Goal: Task Accomplishment & Management: Complete application form

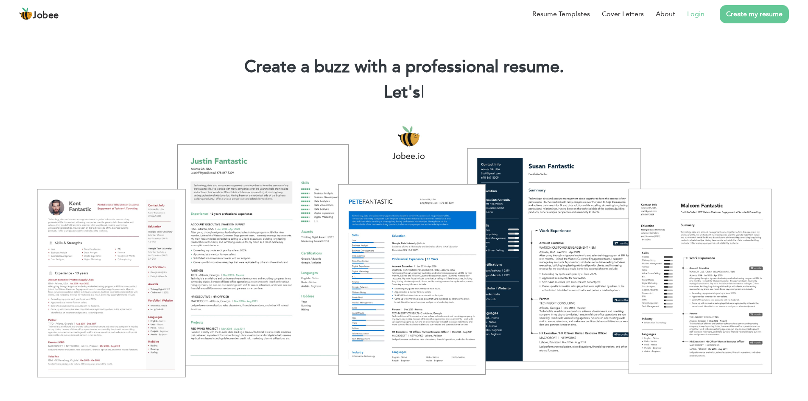
click at [695, 17] on link "Login" at bounding box center [695, 14] width 17 height 10
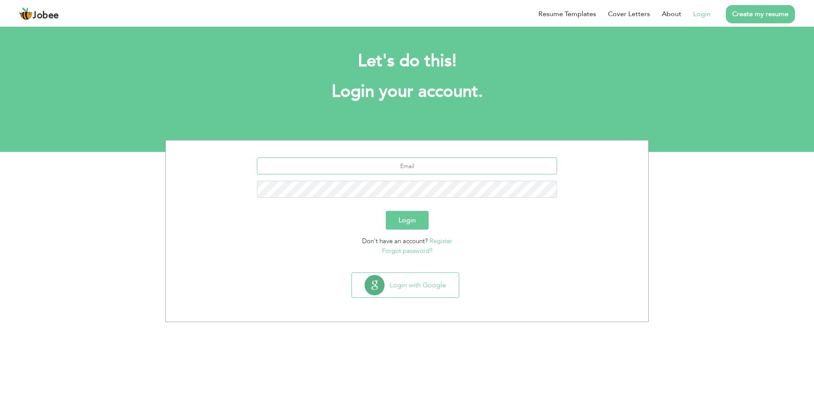
click at [410, 162] on input "text" at bounding box center [407, 165] width 301 height 17
type input "[EMAIL_ADDRESS][DOMAIN_NAME]"
click at [386, 211] on button "Login" at bounding box center [407, 220] width 43 height 19
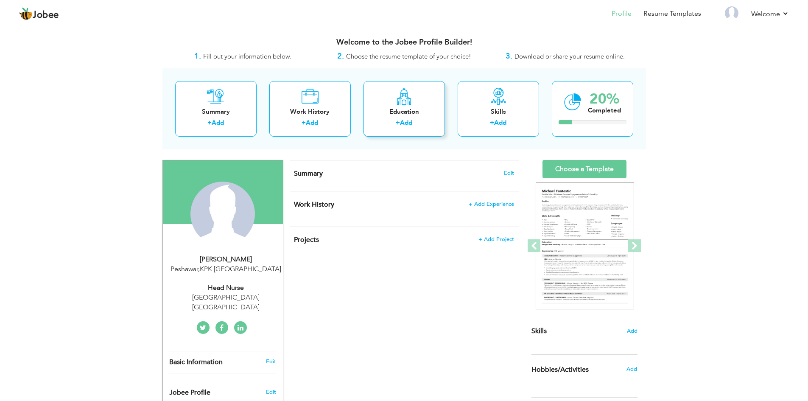
click at [399, 101] on icon at bounding box center [404, 96] width 17 height 17
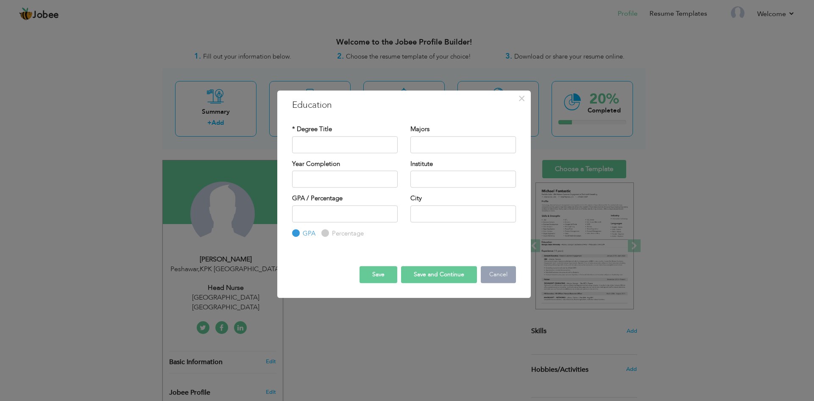
click at [498, 280] on button "Cancel" at bounding box center [498, 274] width 35 height 17
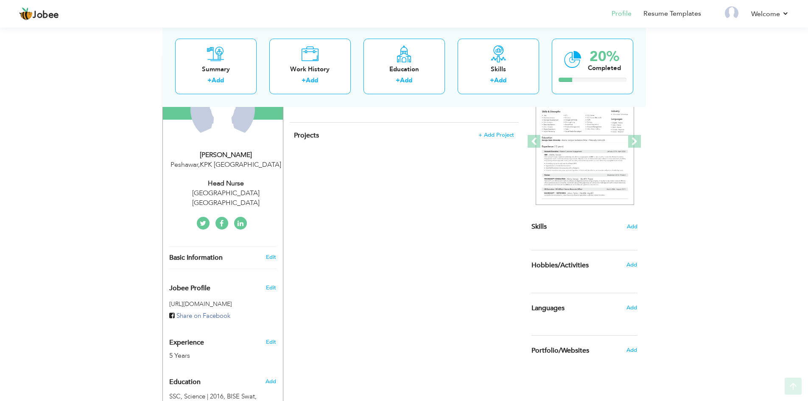
scroll to position [229, 0]
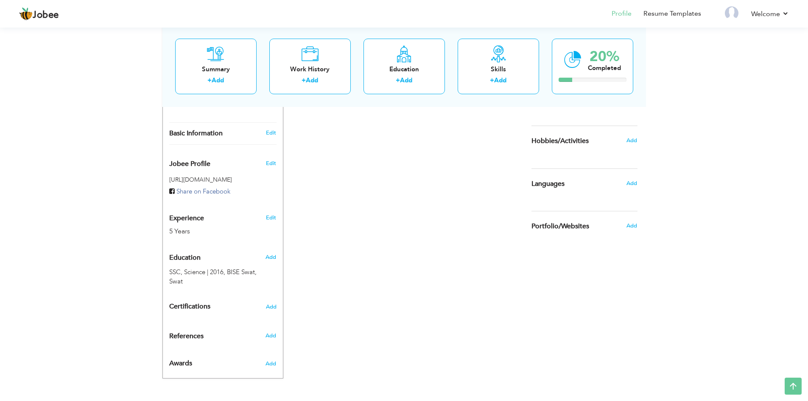
click at [269, 253] on h6 "Add" at bounding box center [270, 257] width 11 height 8
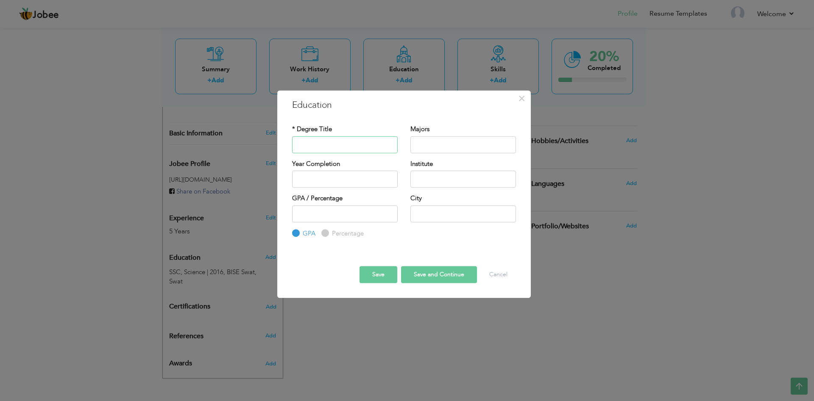
click at [314, 144] on input "text" at bounding box center [345, 144] width 106 height 17
type input "FS C"
type input "Pre- Medical"
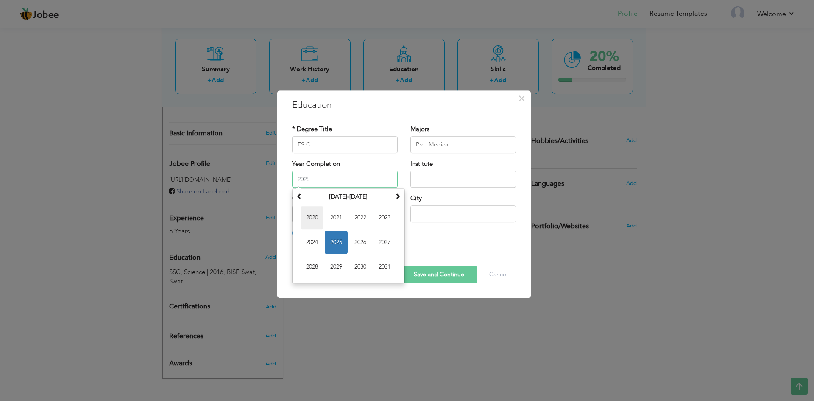
click at [313, 216] on span "2020" at bounding box center [312, 217] width 23 height 23
click at [325, 176] on input "2020" at bounding box center [345, 178] width 106 height 17
click at [380, 216] on span "2018" at bounding box center [384, 217] width 23 height 23
type input "2018"
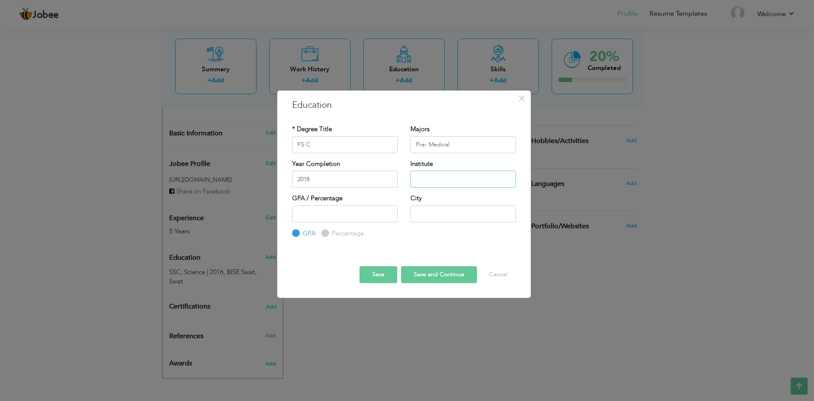
click at [459, 179] on input "text" at bounding box center [463, 178] width 106 height 17
type input "BISE Swat"
click at [466, 215] on input "text" at bounding box center [463, 213] width 106 height 17
type input "Swat"
click at [435, 275] on button "Save and Continue" at bounding box center [439, 274] width 76 height 17
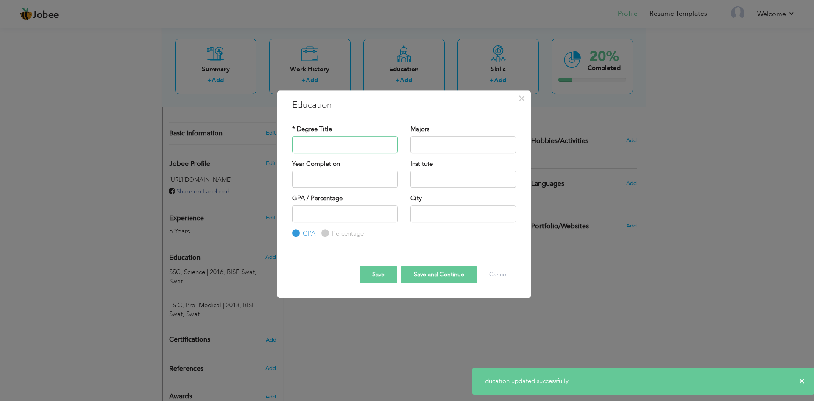
click at [317, 150] on input "text" at bounding box center [345, 144] width 106 height 17
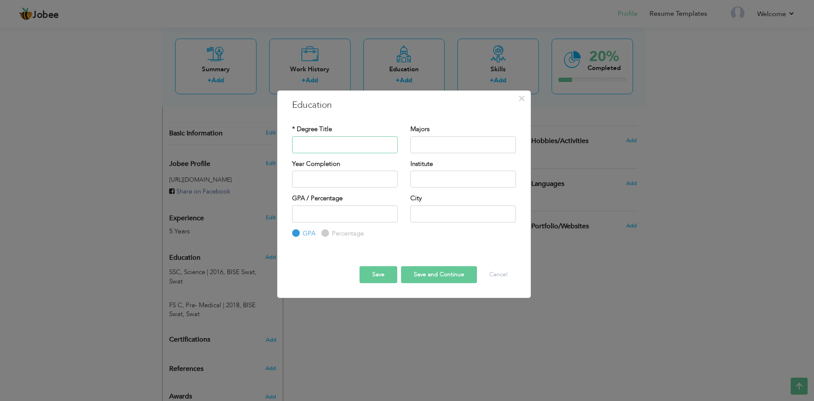
type input "g"
type input "General Nursing"
type input "Diploma"
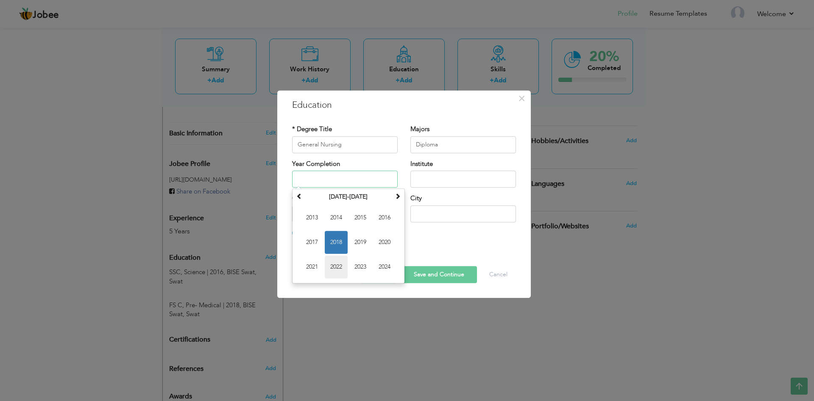
click at [330, 268] on span "2022" at bounding box center [336, 266] width 23 height 23
type input "2022"
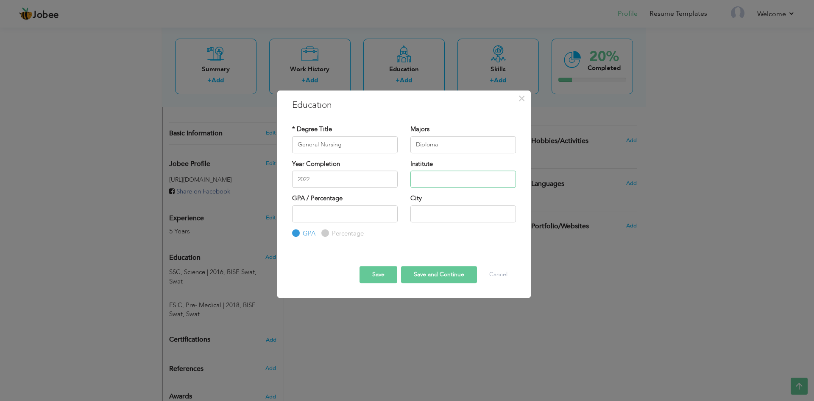
click at [458, 181] on input "text" at bounding box center [463, 178] width 106 height 17
type input "Nursing Examination Board Sindh"
click at [473, 217] on input "text" at bounding box center [463, 213] width 106 height 17
type input "Karachi"
click at [457, 280] on button "Save and Continue" at bounding box center [439, 274] width 76 height 17
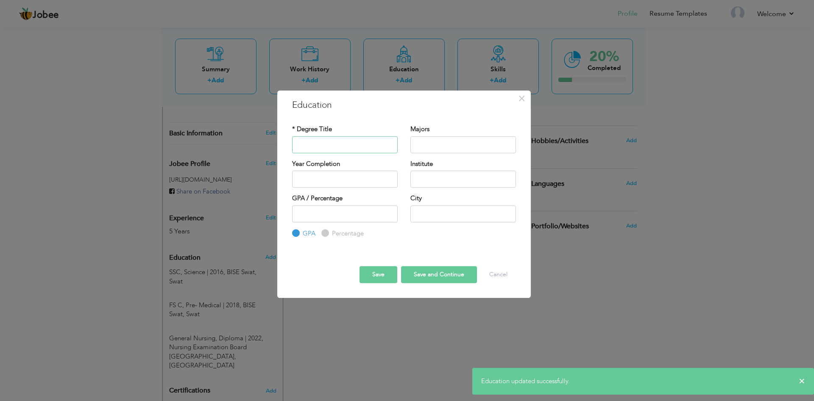
click at [340, 146] on input "text" at bounding box center [345, 144] width 106 height 17
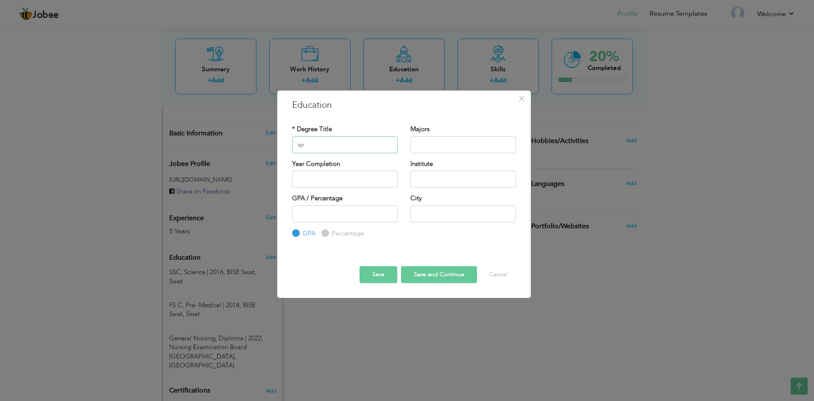
type input "s"
drag, startPoint x: 309, startPoint y: 144, endPoint x: 304, endPoint y: 150, distance: 7.9
click at [304, 150] on input "Speclized" at bounding box center [345, 144] width 106 height 17
click at [308, 145] on input "Speclized" at bounding box center [345, 144] width 106 height 17
click at [350, 142] on input "Specialized" at bounding box center [345, 144] width 106 height 17
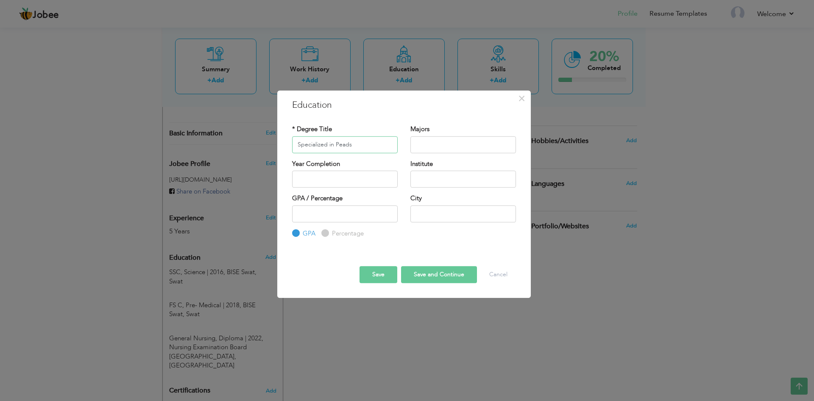
type input "Specialized in Peads"
click at [435, 145] on input "text" at bounding box center [463, 144] width 106 height 17
type input "Diploma"
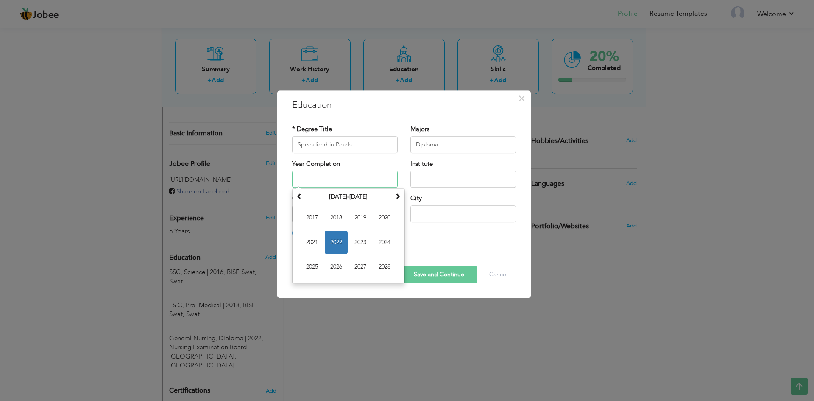
click at [351, 185] on input "text" at bounding box center [345, 178] width 106 height 17
click at [352, 240] on span "2023" at bounding box center [360, 242] width 23 height 23
type input "2023"
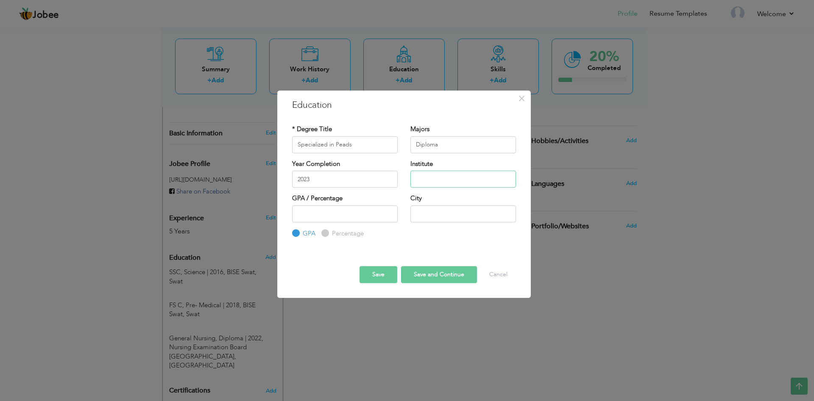
click at [443, 176] on input "text" at bounding box center [463, 178] width 106 height 17
type input "Nursing Examination Board Sindh"
click at [426, 220] on input "text" at bounding box center [463, 213] width 106 height 17
type input "k"
type input "Karachi"
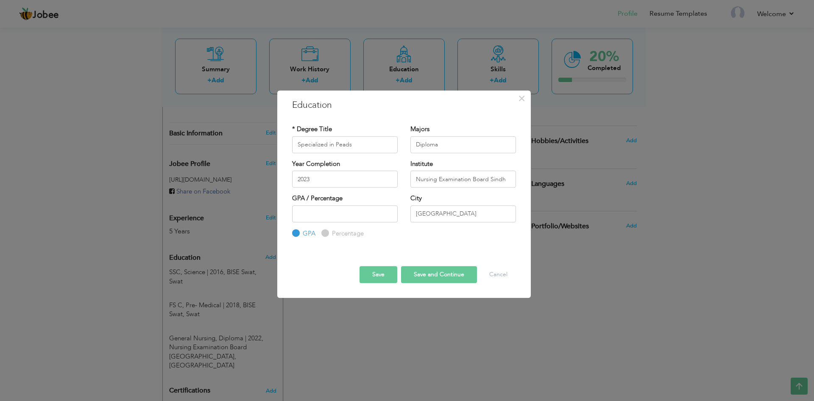
click at [442, 274] on button "Save and Continue" at bounding box center [439, 274] width 76 height 17
click at [496, 276] on button "Cancel" at bounding box center [498, 274] width 35 height 17
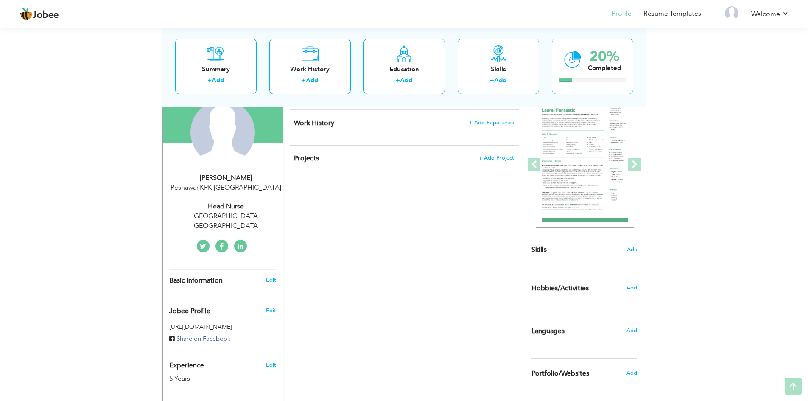
scroll to position [85, 0]
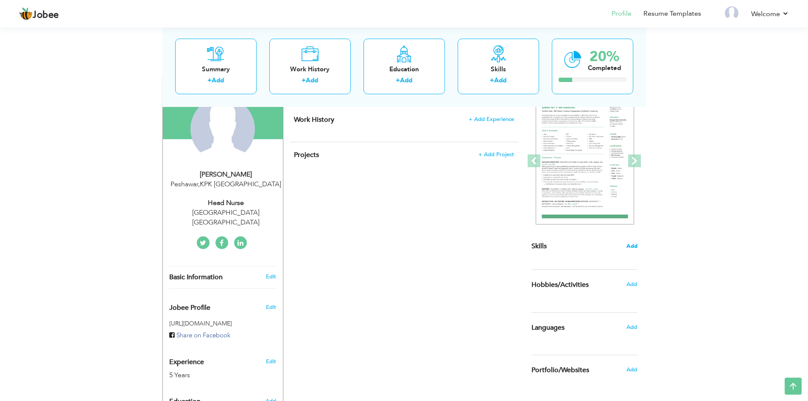
click at [632, 248] on span "Add" at bounding box center [631, 246] width 11 height 8
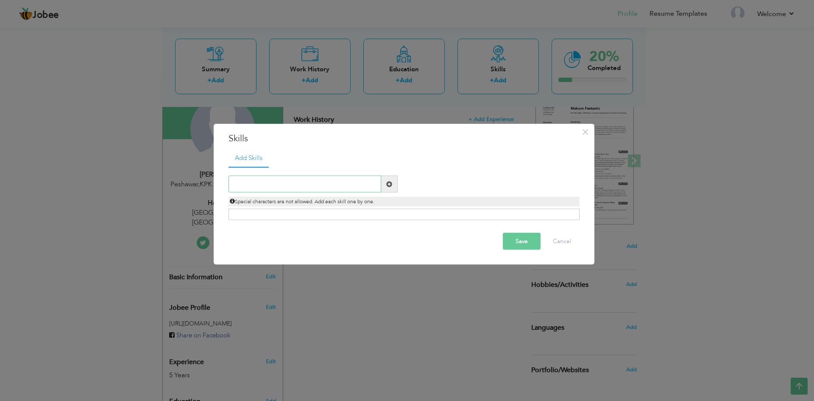
click at [329, 184] on input "text" at bounding box center [305, 184] width 153 height 17
type input "c"
paste input "Time management"
type input "Time management"
click at [387, 181] on span at bounding box center [389, 184] width 6 height 6
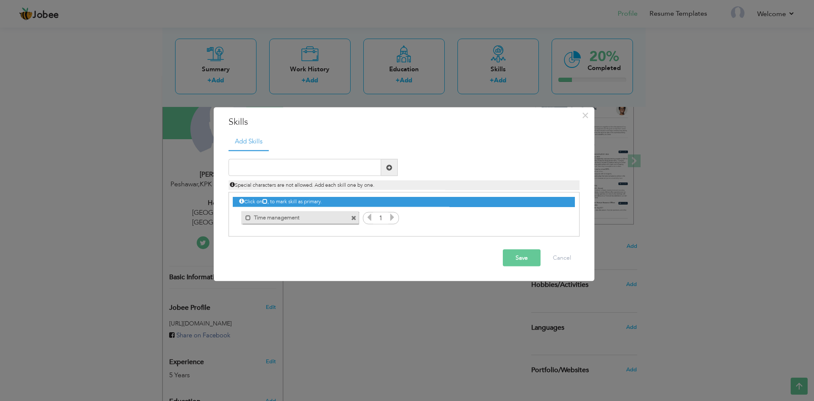
click at [397, 223] on div "Click on , to mark skill as primary. Mark as primary skill. Time management 1" at bounding box center [404, 208] width 342 height 33
click at [397, 223] on div "1" at bounding box center [381, 218] width 36 height 13
click at [393, 217] on icon at bounding box center [392, 217] width 8 height 8
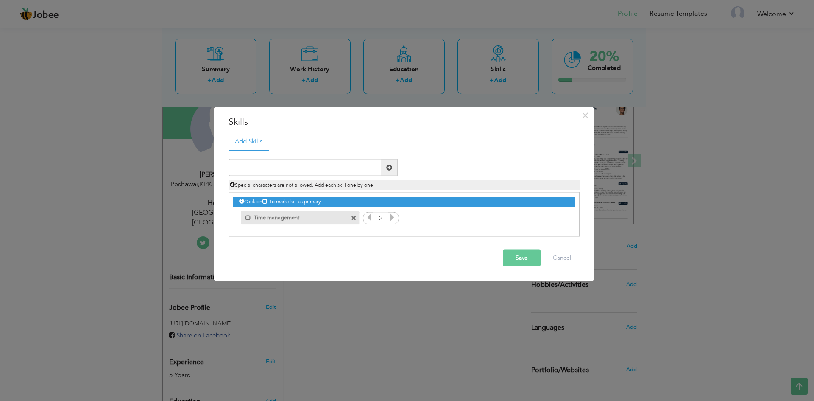
click at [393, 217] on icon at bounding box center [392, 217] width 8 height 8
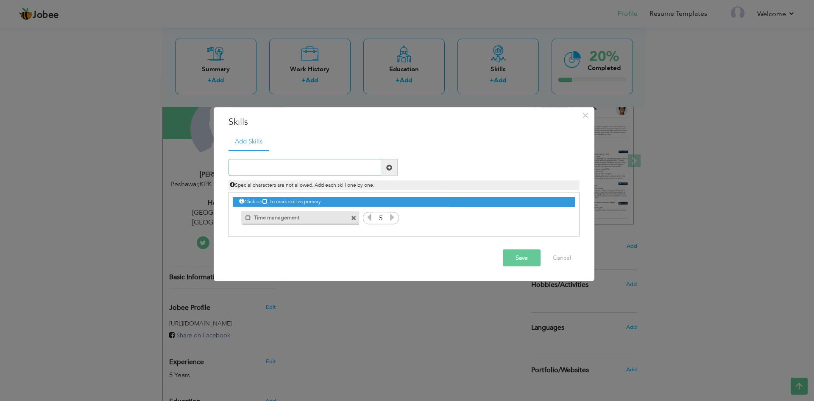
click at [283, 167] on input "text" at bounding box center [305, 167] width 153 height 17
paste input "Communication"
type input "Communication"
click at [385, 167] on span at bounding box center [389, 167] width 17 height 17
click at [341, 168] on input "text" at bounding box center [305, 167] width 153 height 17
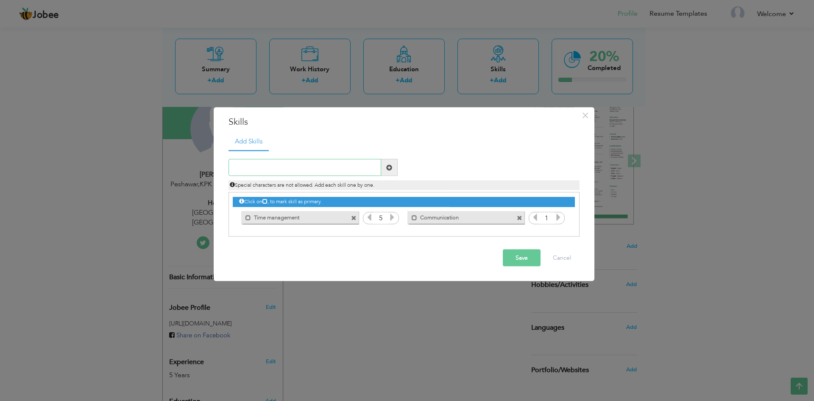
paste input "Critical thinking"
type input "Critical thinking"
click at [391, 168] on span at bounding box center [389, 167] width 6 height 6
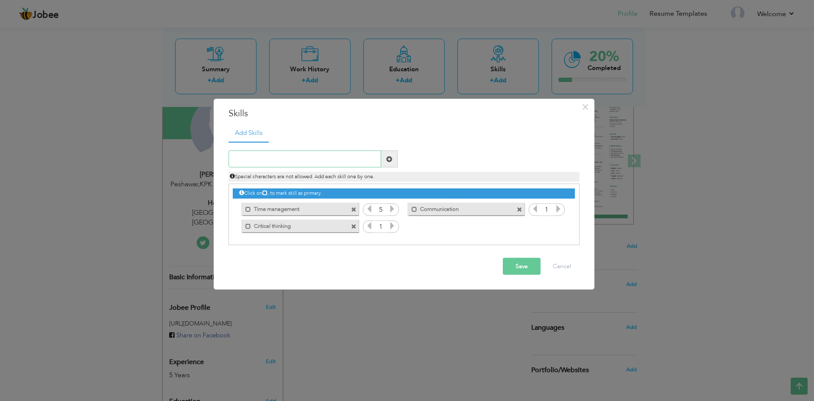
click at [296, 156] on input "text" at bounding box center [305, 159] width 153 height 17
paste input "Emergency medicine"
type input "Emergency medicine"
click at [393, 162] on span at bounding box center [389, 159] width 17 height 17
click at [333, 160] on input "text" at bounding box center [305, 159] width 153 height 17
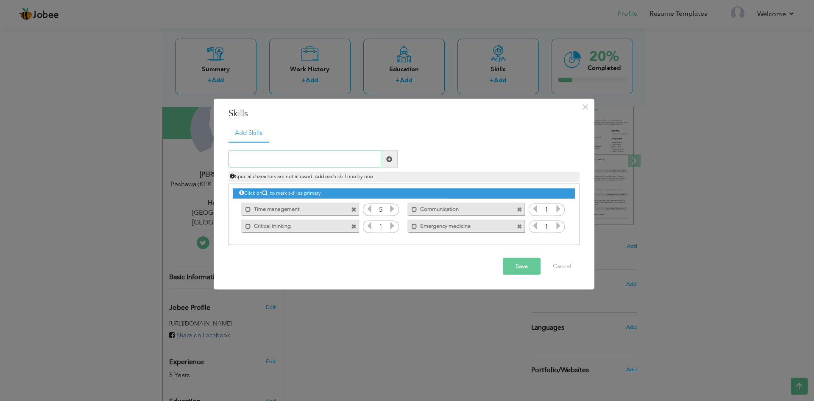
paste input "Leadership"
type input "Leadership"
click at [393, 159] on span at bounding box center [389, 159] width 17 height 17
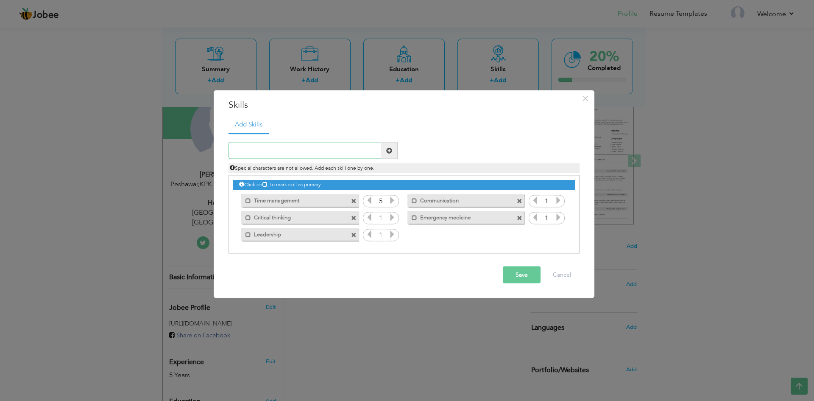
click at [288, 152] on input "text" at bounding box center [305, 150] width 153 height 17
paste input "Teamwork"
type input "Teamwork"
click at [385, 154] on span at bounding box center [389, 150] width 17 height 17
click at [332, 151] on input "text" at bounding box center [305, 150] width 153 height 17
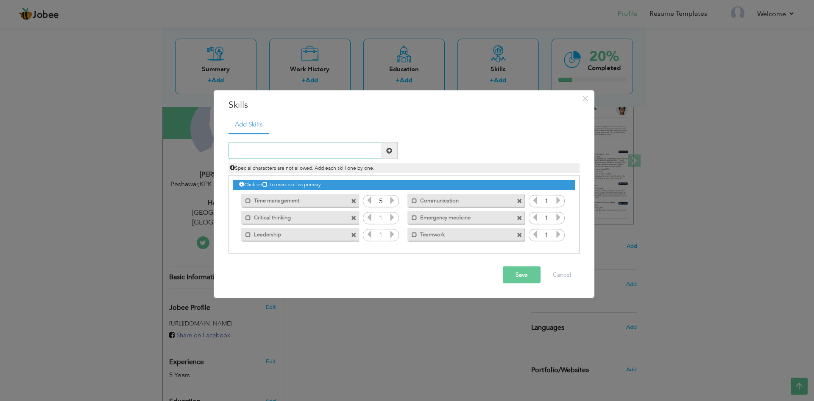
paste input "Checking vital signs"
type input "Checking vital signs"
click at [390, 156] on span at bounding box center [389, 150] width 17 height 17
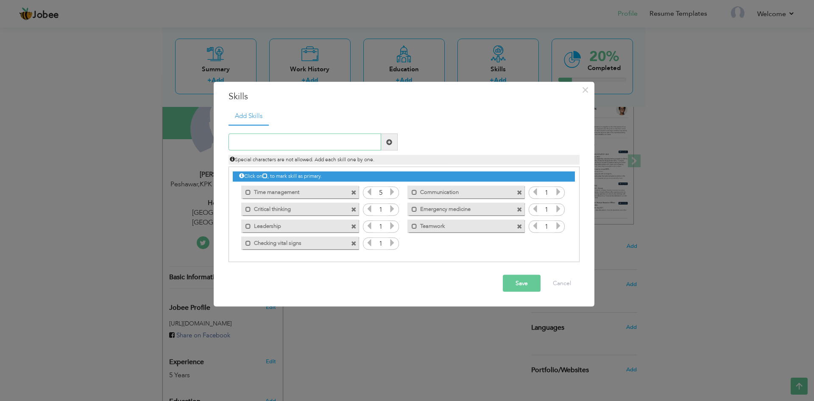
click at [294, 139] on input "text" at bounding box center [305, 142] width 153 height 17
paste input "Patient safety"
type input "Patient safety"
click at [393, 142] on span at bounding box center [389, 142] width 17 height 17
click at [395, 211] on icon at bounding box center [392, 209] width 8 height 8
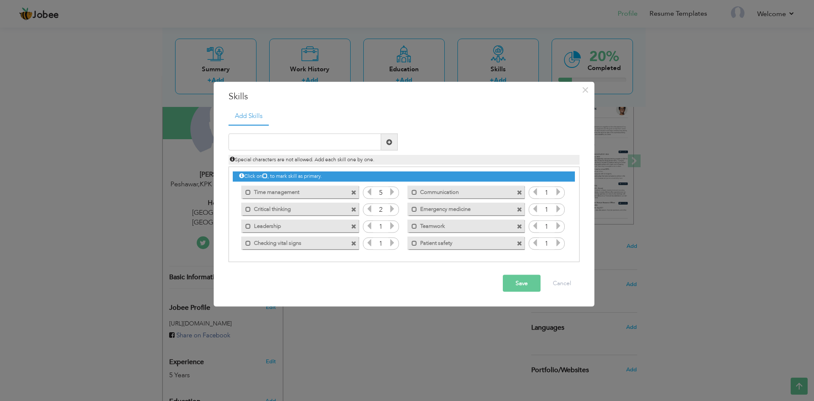
click at [395, 211] on icon at bounding box center [392, 209] width 8 height 8
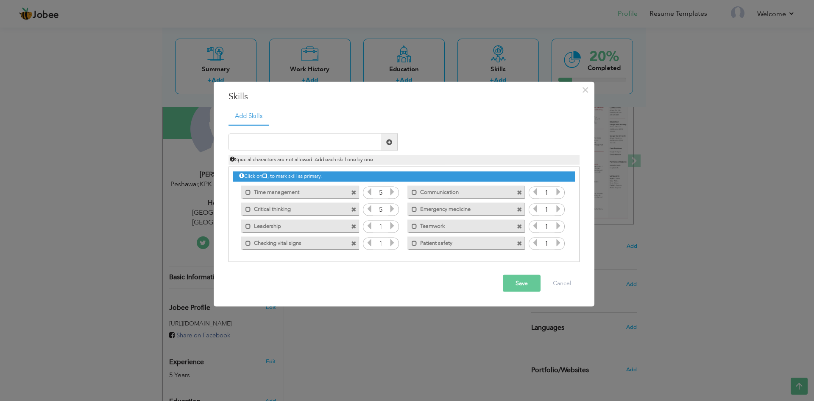
click at [392, 223] on icon at bounding box center [392, 226] width 8 height 8
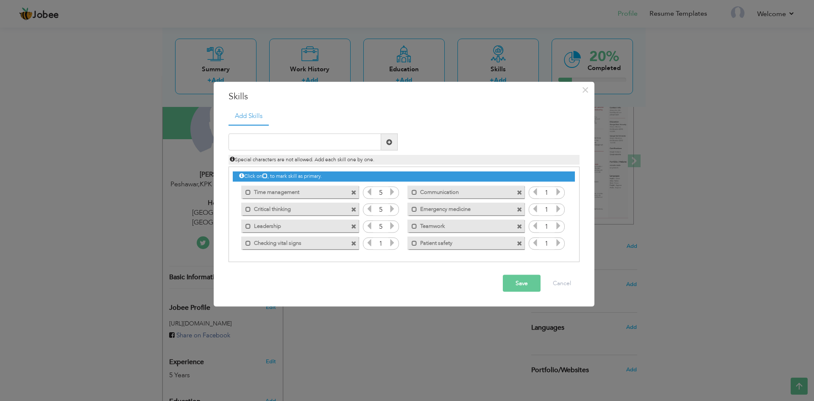
click at [392, 223] on icon at bounding box center [392, 226] width 8 height 8
click at [391, 241] on icon at bounding box center [392, 243] width 8 height 8
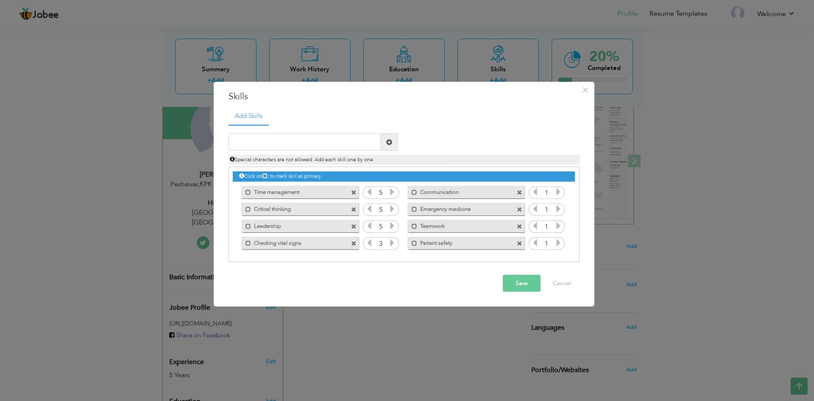
click at [391, 241] on icon at bounding box center [392, 243] width 8 height 8
click at [558, 245] on icon at bounding box center [559, 243] width 8 height 8
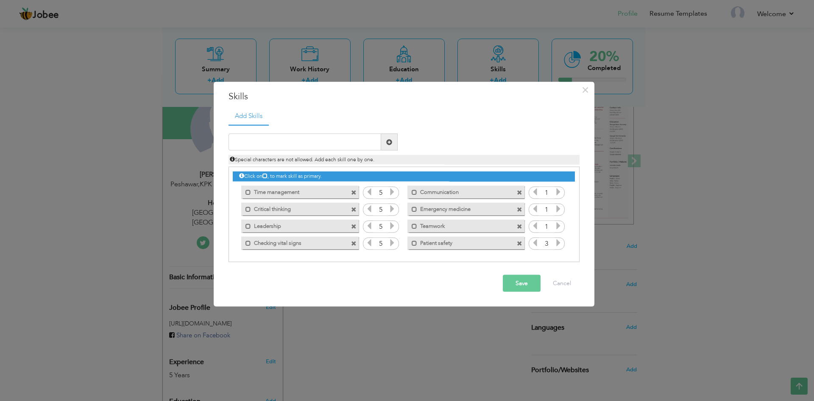
click at [558, 245] on icon at bounding box center [559, 243] width 8 height 8
click at [559, 227] on icon at bounding box center [559, 226] width 8 height 8
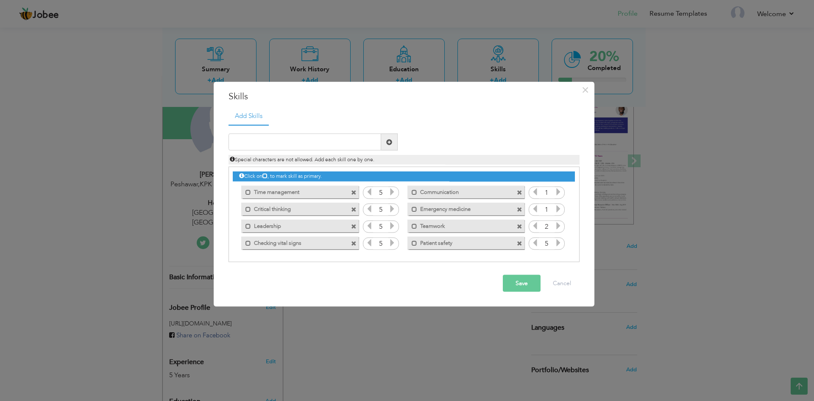
click at [559, 227] on icon at bounding box center [559, 226] width 8 height 8
click at [559, 205] on icon at bounding box center [559, 209] width 8 height 8
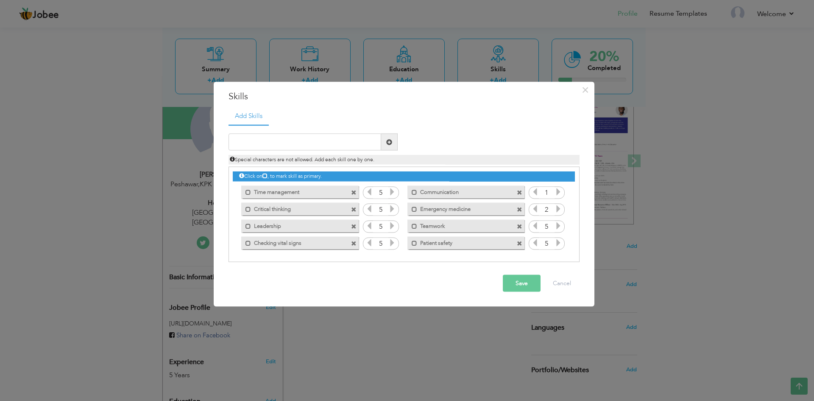
click at [559, 205] on icon at bounding box center [559, 209] width 8 height 8
click at [560, 183] on div "Click on , to mark skill as primary. Mark as primary skill. Time management 1 1…" at bounding box center [404, 209] width 342 height 84
click at [560, 191] on icon at bounding box center [559, 192] width 8 height 8
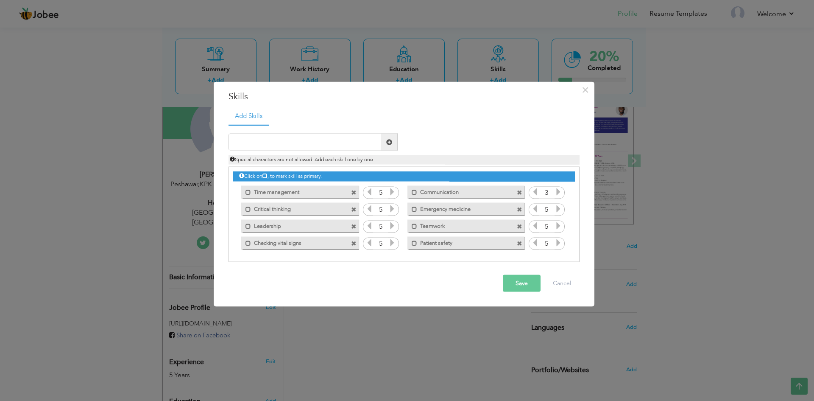
click at [560, 191] on icon at bounding box center [559, 192] width 8 height 8
click at [527, 283] on button "Save" at bounding box center [522, 283] width 38 height 17
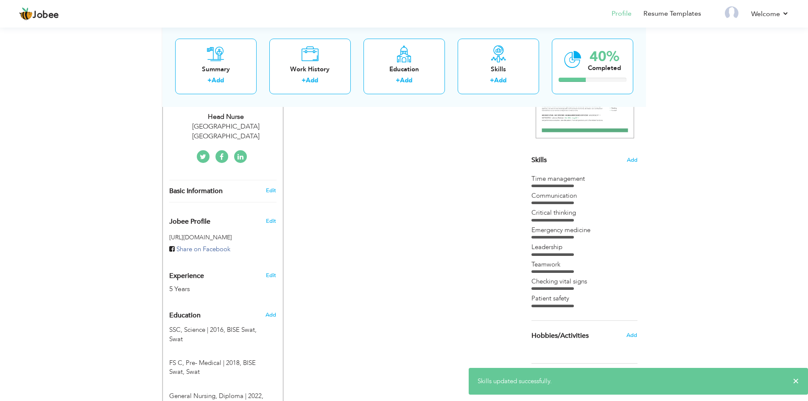
scroll to position [254, 0]
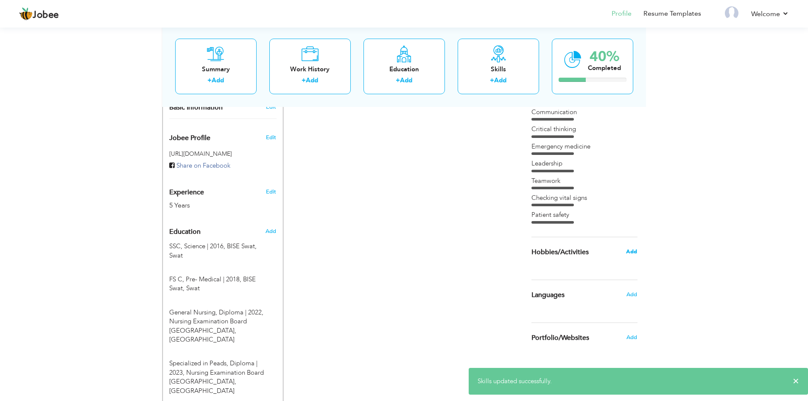
click at [636, 252] on span "Add" at bounding box center [631, 252] width 11 height 8
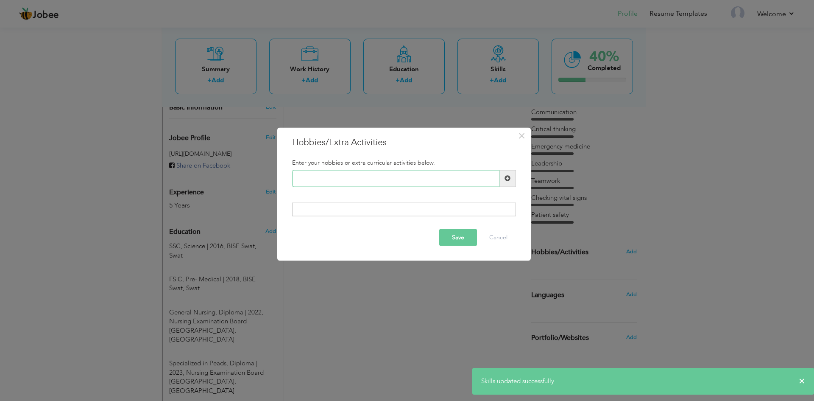
click at [323, 178] on input "text" at bounding box center [395, 178] width 207 height 17
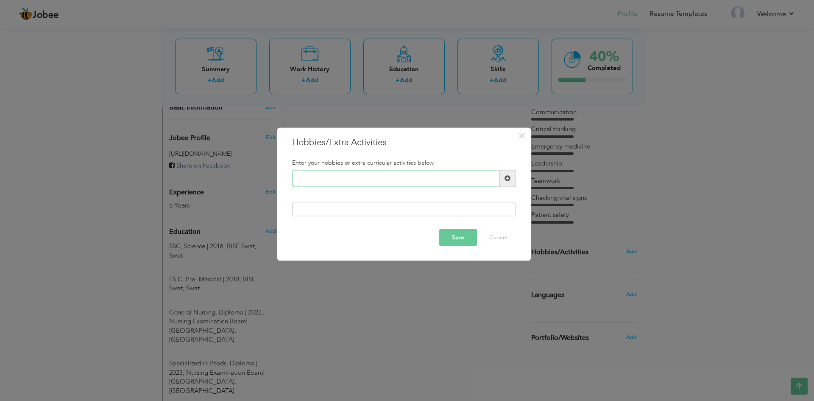
type input "c"
type input "Cricket"
click at [510, 181] on span at bounding box center [507, 178] width 17 height 17
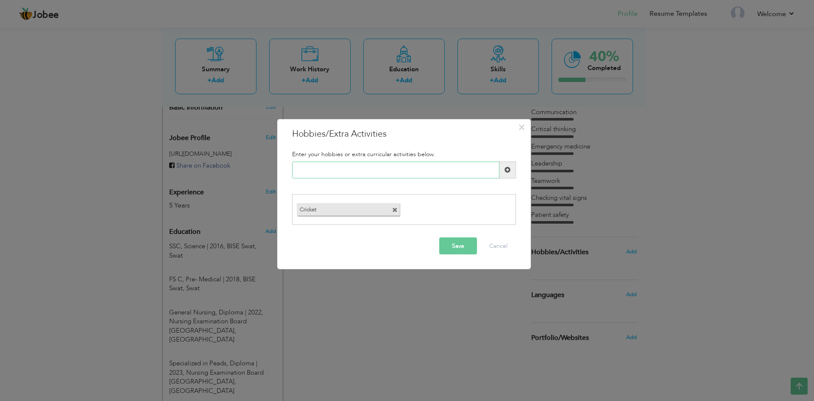
click at [365, 169] on input "text" at bounding box center [395, 169] width 207 height 17
type input "f"
type input "Foot ball"
click at [507, 169] on span at bounding box center [508, 170] width 6 height 6
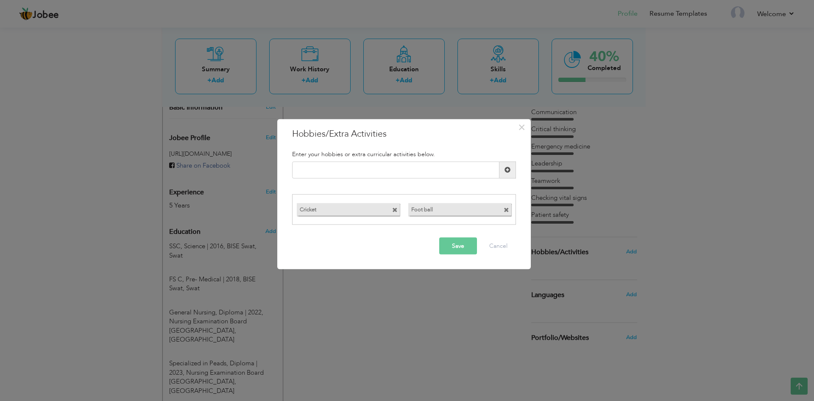
click at [451, 245] on button "Save" at bounding box center [458, 245] width 38 height 17
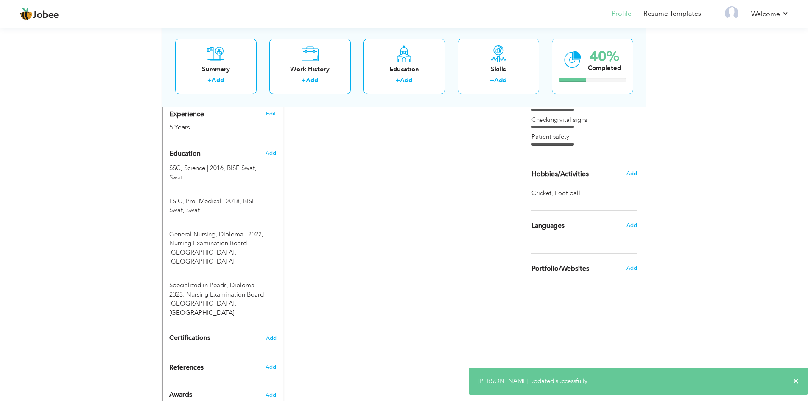
scroll to position [339, 0]
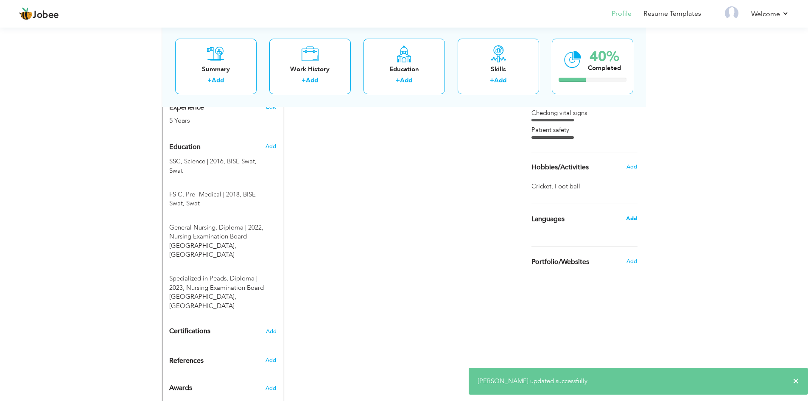
click at [635, 220] on span "Add" at bounding box center [631, 219] width 11 height 8
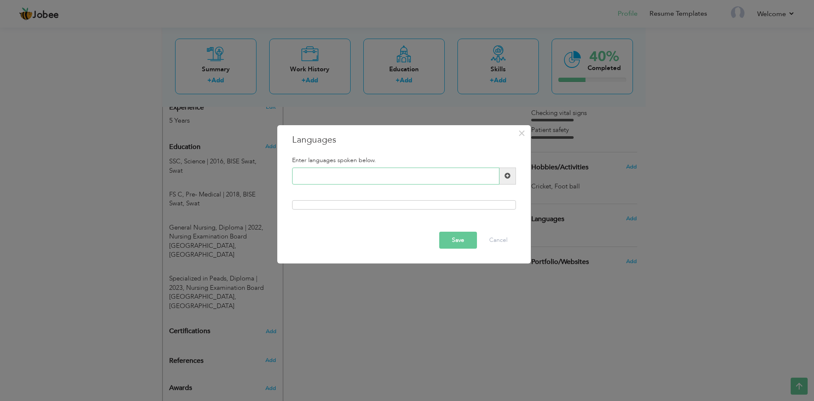
type input "e"
type input "English"
click at [505, 175] on span at bounding box center [508, 176] width 6 height 6
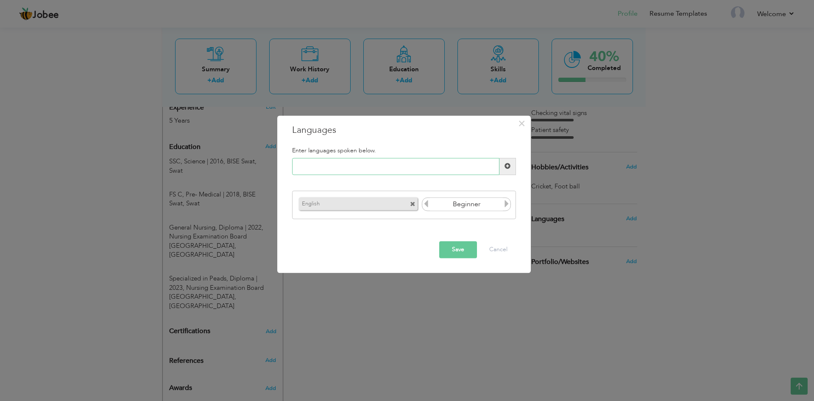
click at [322, 164] on input "text" at bounding box center [395, 166] width 207 height 17
type input "u"
type input "Urdu"
click at [506, 164] on span at bounding box center [508, 166] width 6 height 6
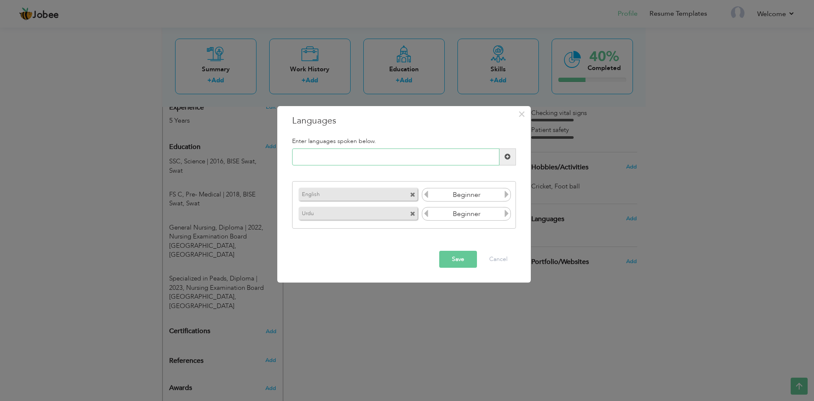
click at [410, 156] on input "text" at bounding box center [395, 156] width 207 height 17
type input "p"
type input "Pushto"
click at [513, 155] on span at bounding box center [507, 156] width 17 height 17
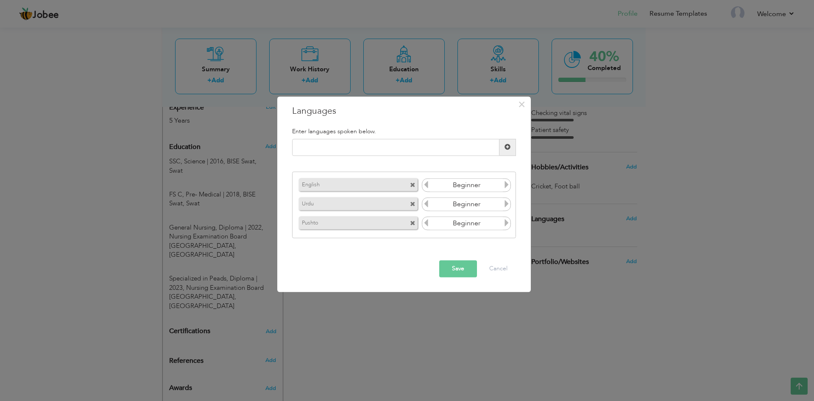
click at [506, 186] on icon at bounding box center [507, 185] width 8 height 8
click at [506, 211] on div "Beginner" at bounding box center [466, 205] width 89 height 14
click at [506, 207] on icon at bounding box center [507, 204] width 8 height 8
click at [506, 224] on icon at bounding box center [507, 223] width 8 height 8
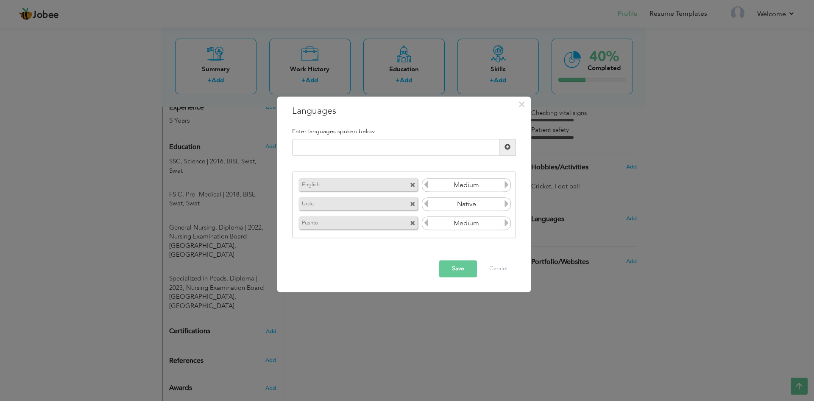
click at [506, 224] on icon at bounding box center [507, 223] width 8 height 8
click at [464, 266] on button "Save" at bounding box center [458, 268] width 38 height 17
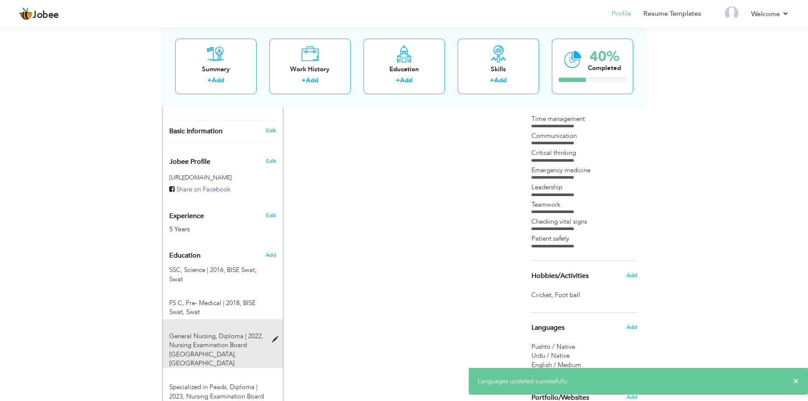
scroll to position [212, 0]
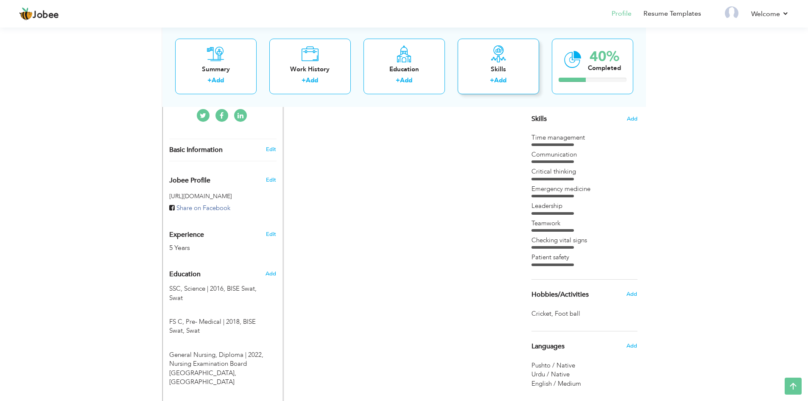
click at [496, 74] on div "Skills + Add" at bounding box center [497, 66] width 81 height 56
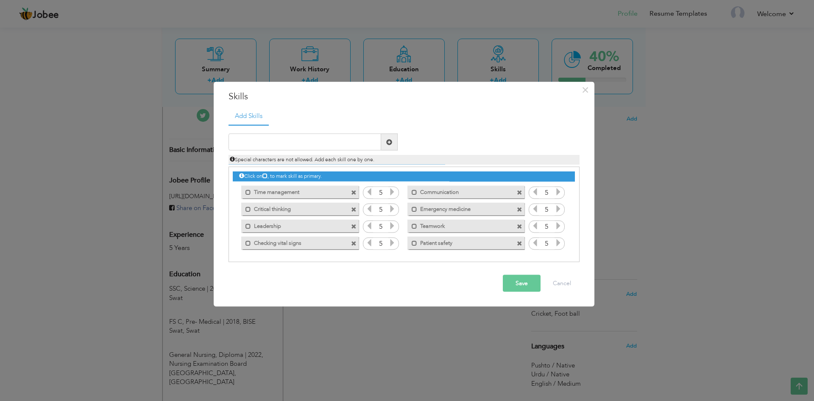
click at [516, 283] on button "Save" at bounding box center [522, 283] width 38 height 17
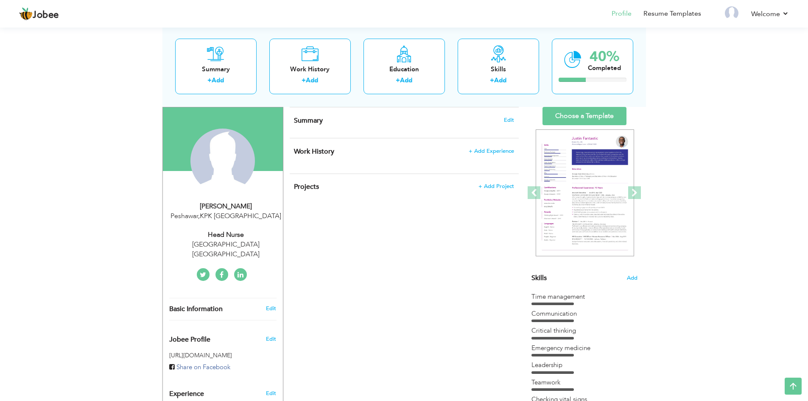
scroll to position [49, 0]
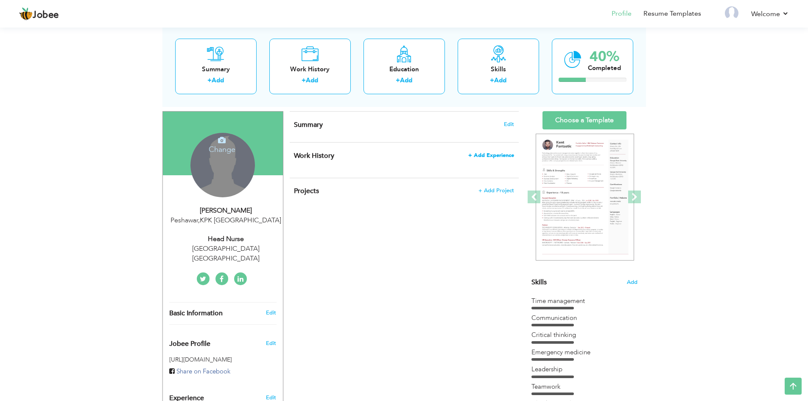
click at [486, 156] on span "+ Add Experience" at bounding box center [491, 155] width 46 height 6
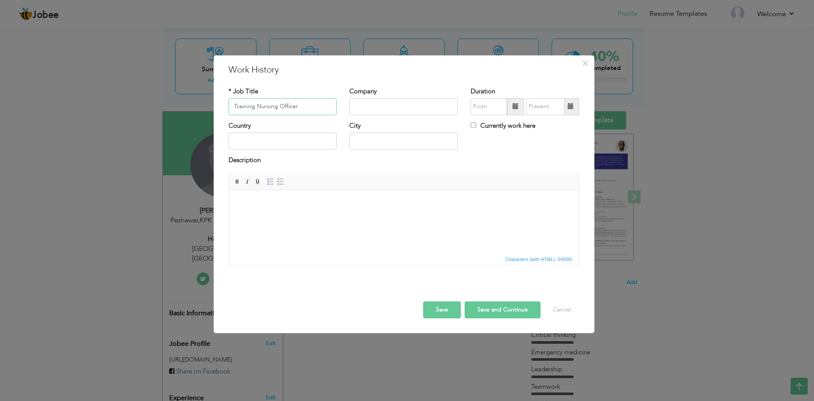
type input "Training Nursing Officer"
click at [381, 106] on input "text" at bounding box center [403, 106] width 109 height 17
click at [380, 107] on input "Civil Hosptal Ka" at bounding box center [403, 106] width 109 height 17
click at [411, 106] on input "Civil Hospital Ka" at bounding box center [403, 106] width 109 height 17
type input "Civil Hospital Karachi"
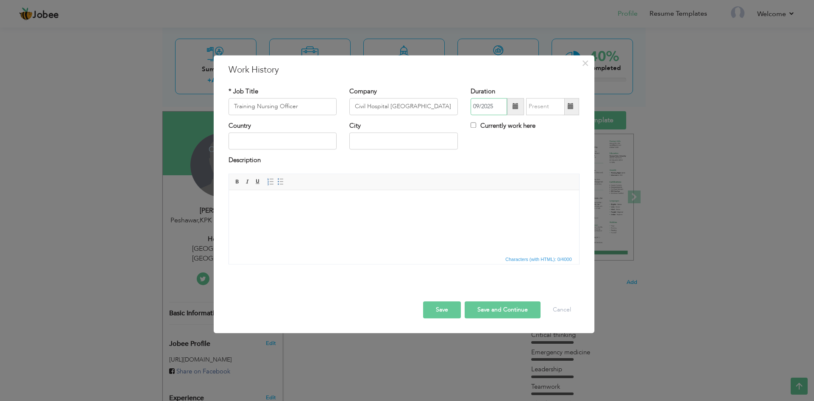
click at [487, 109] on input "09/2025" at bounding box center [489, 106] width 36 height 17
click at [493, 146] on span "2020" at bounding box center [490, 145] width 23 height 23
click at [511, 147] on span "Feb" at bounding box center [515, 145] width 23 height 23
type input "02/2020"
click at [550, 109] on input "09/2025" at bounding box center [545, 106] width 39 height 17
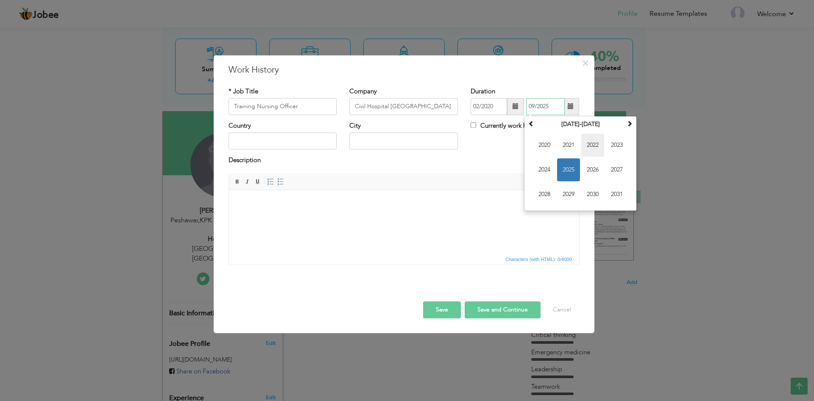
click at [589, 145] on span "2022" at bounding box center [592, 145] width 23 height 23
click at [569, 146] on span "Feb" at bounding box center [568, 145] width 23 height 23
type input "02/2022"
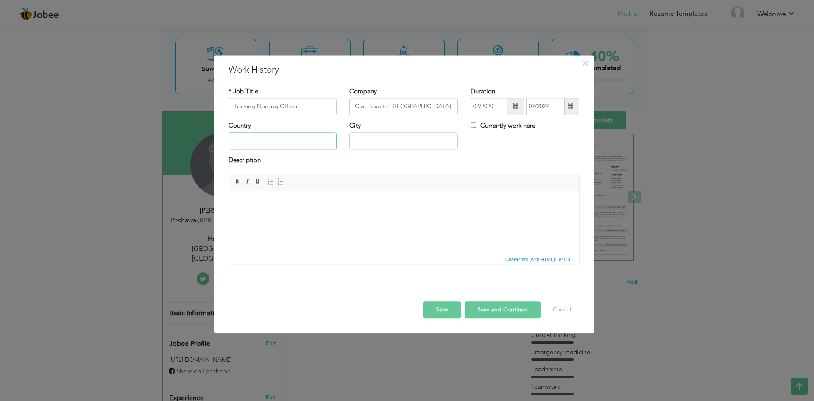
click at [287, 140] on input "text" at bounding box center [283, 141] width 109 height 17
type input "Pakistan"
click at [394, 145] on input "PESHAWAR" at bounding box center [403, 141] width 109 height 17
type input "P"
type input "Karachi"
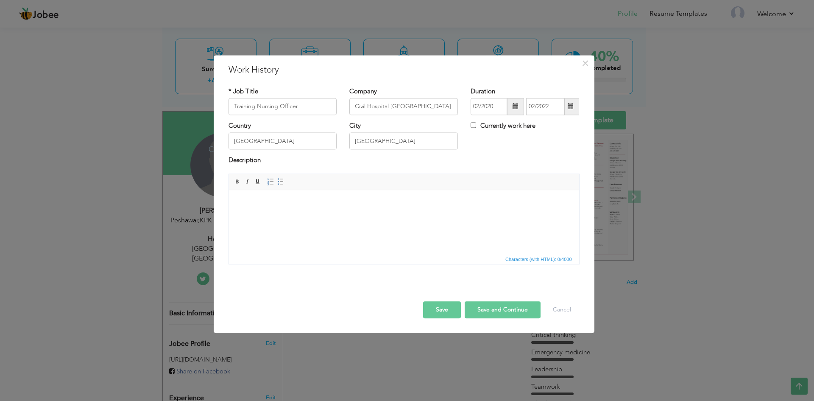
click at [509, 311] on button "Save and Continue" at bounding box center [503, 309] width 76 height 17
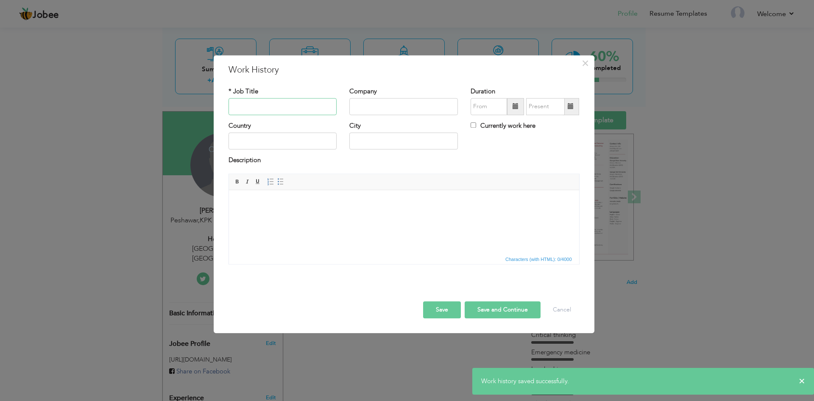
click at [240, 106] on input "text" at bounding box center [283, 106] width 109 height 17
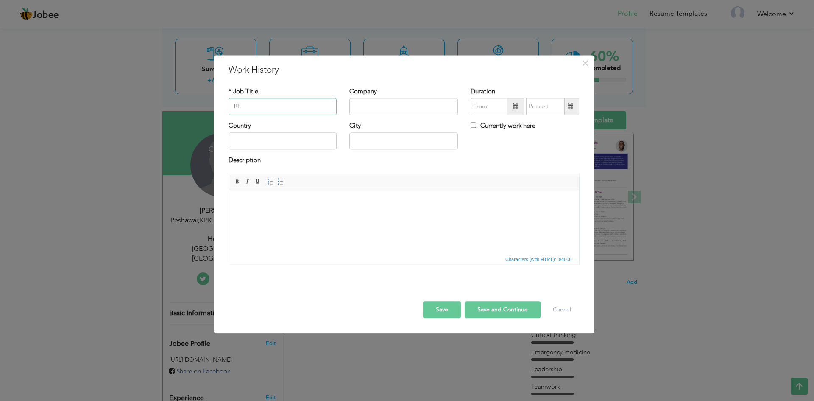
type input "R"
type input "s"
type input "Shift Incharge"
type input "Rehman medical institute"
click at [437, 105] on input "Rehman medical institute" at bounding box center [403, 106] width 109 height 17
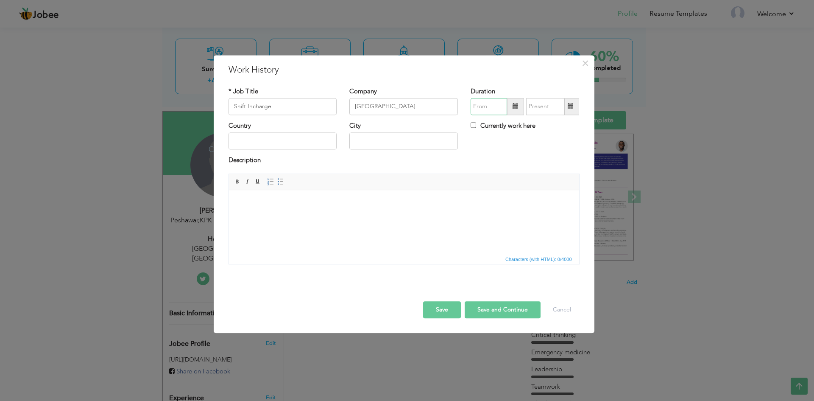
click at [479, 108] on input "text" at bounding box center [489, 106] width 36 height 17
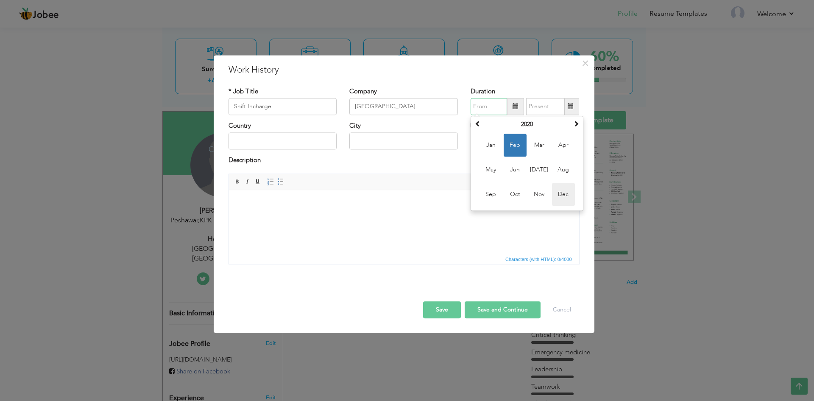
click at [568, 196] on span "Dec" at bounding box center [563, 194] width 23 height 23
click at [502, 109] on input "12/2020" at bounding box center [489, 106] width 36 height 17
click at [533, 127] on th "2020" at bounding box center [527, 124] width 88 height 13
click at [563, 166] on span "2022" at bounding box center [563, 169] width 23 height 23
click at [562, 192] on span "Dec" at bounding box center [563, 194] width 23 height 23
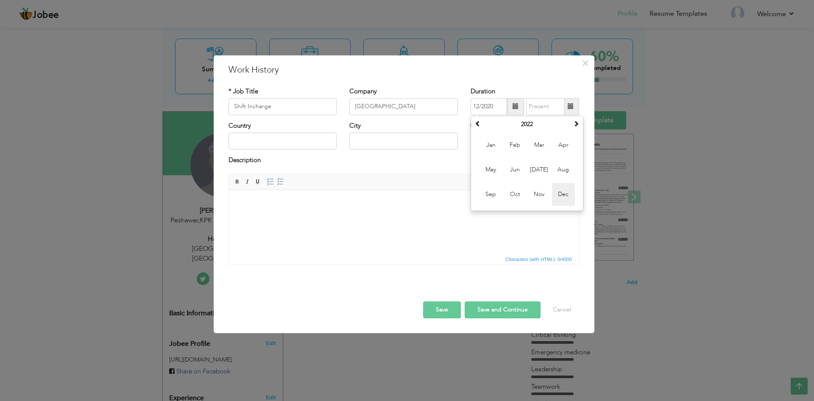
type input "12/2022"
click at [543, 107] on input "text" at bounding box center [545, 106] width 39 height 17
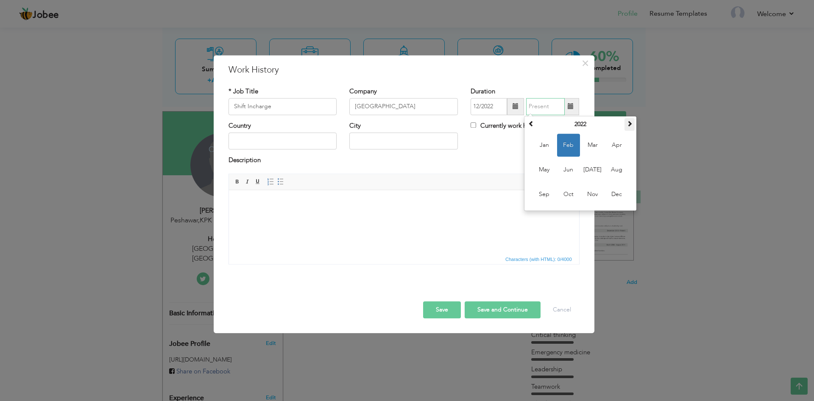
click at [631, 122] on span at bounding box center [630, 123] width 6 height 6
click at [552, 195] on span "Sep" at bounding box center [544, 194] width 23 height 23
type input "09/2025"
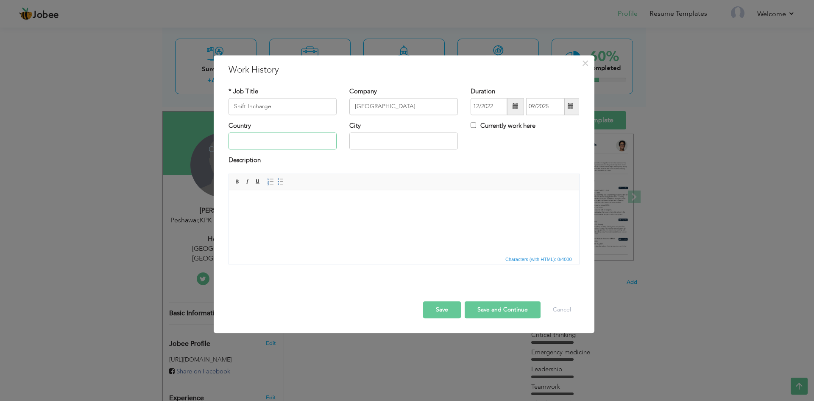
click at [274, 139] on input "text" at bounding box center [283, 141] width 109 height 17
type input "Pakistan"
type input "PESHAWAR"
drag, startPoint x: 412, startPoint y: 145, endPoint x: 347, endPoint y: 139, distance: 65.1
click at [347, 139] on div "City PESHAWAR" at bounding box center [403, 138] width 121 height 34
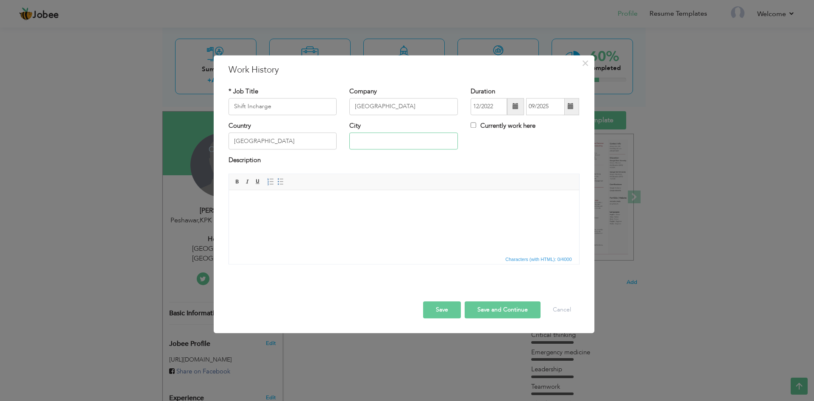
click at [350, 139] on input "text" at bounding box center [403, 141] width 109 height 17
type input "PESHAWAR"
click at [499, 311] on button "Save and Continue" at bounding box center [503, 309] width 76 height 17
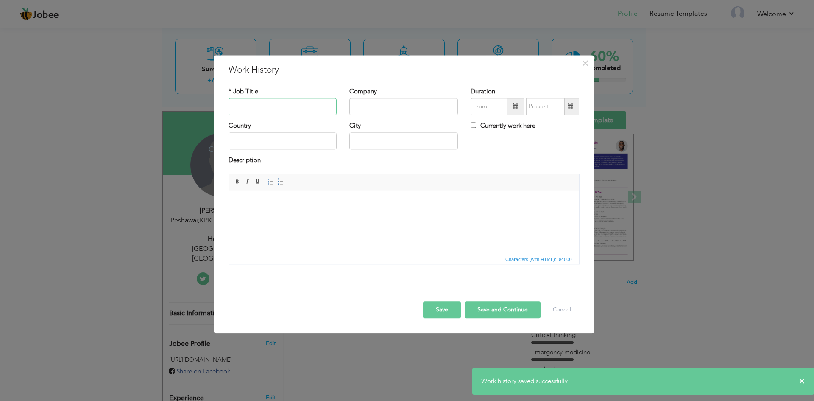
click at [293, 111] on input "text" at bounding box center [283, 106] width 109 height 17
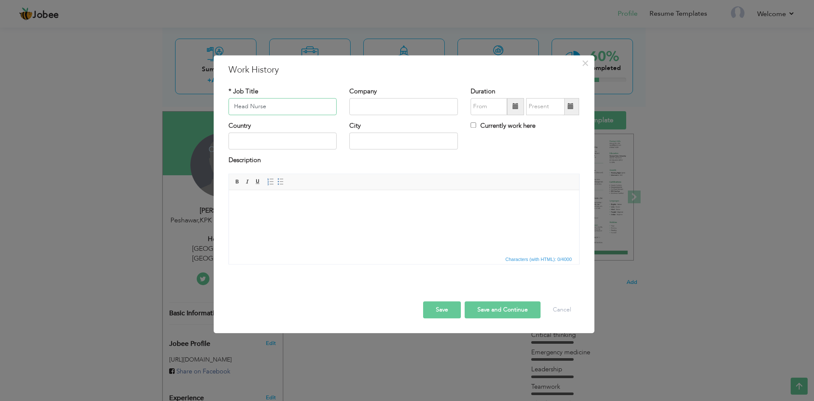
type input "Head Nurse"
click at [386, 102] on input "text" at bounding box center [403, 106] width 109 height 17
type input "p"
type input "Peshawar General Hospital"
click at [477, 105] on input "text" at bounding box center [489, 106] width 36 height 17
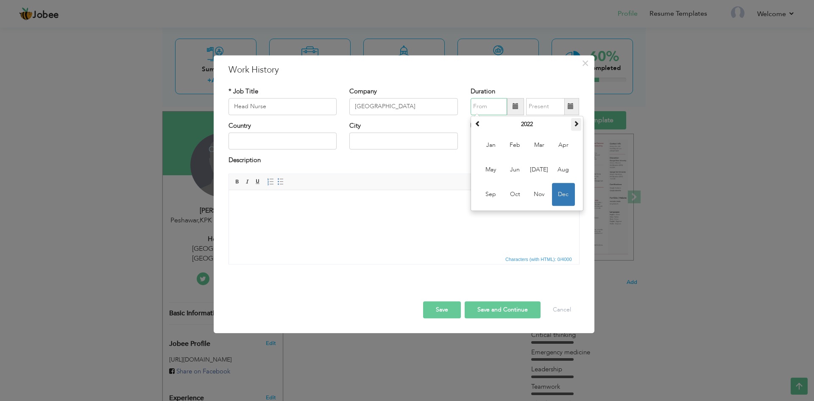
click at [579, 124] on span at bounding box center [576, 123] width 6 height 6
click at [577, 124] on span at bounding box center [576, 123] width 6 height 6
click at [544, 170] on span "Jul" at bounding box center [539, 169] width 23 height 23
type input "07/2024"
click at [262, 139] on input "text" at bounding box center [283, 141] width 109 height 17
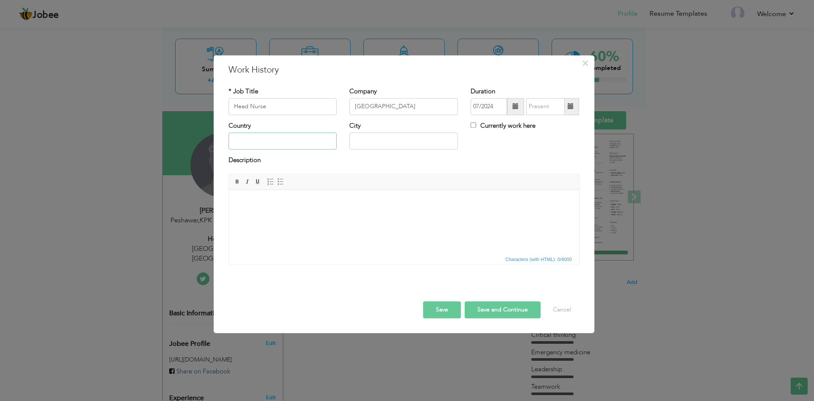
type input "Pakistan"
type input "PESHAWAR"
click at [498, 312] on button "Save and Continue" at bounding box center [503, 309] width 76 height 17
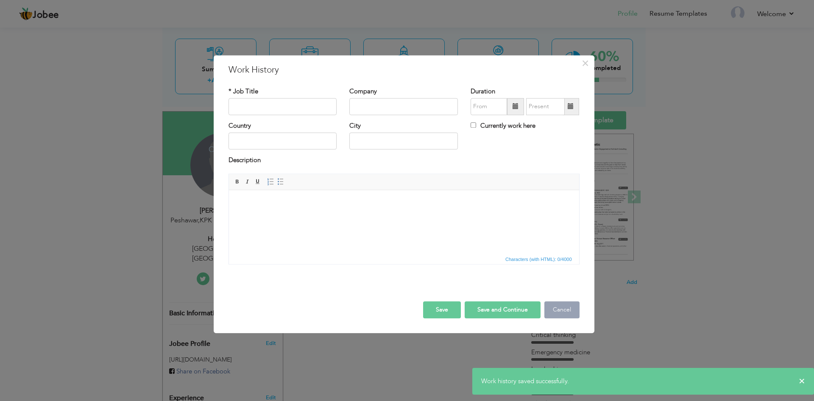
click at [563, 311] on button "Cancel" at bounding box center [561, 309] width 35 height 17
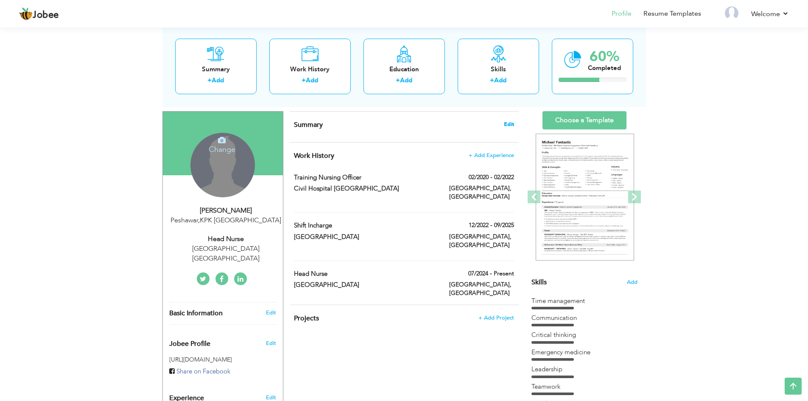
click at [506, 123] on span "Edit" at bounding box center [509, 124] width 10 height 6
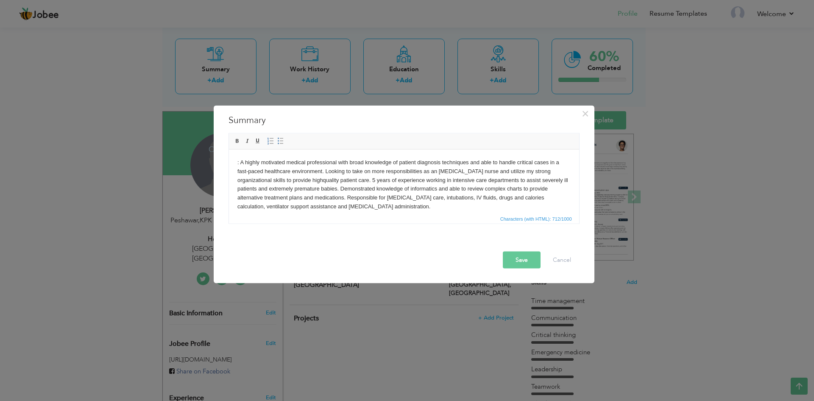
click at [240, 162] on body ": A highly motivated medical professional with broad knowledge of patient diagn…" at bounding box center [403, 184] width 333 height 53
click at [524, 260] on button "Save" at bounding box center [522, 259] width 38 height 17
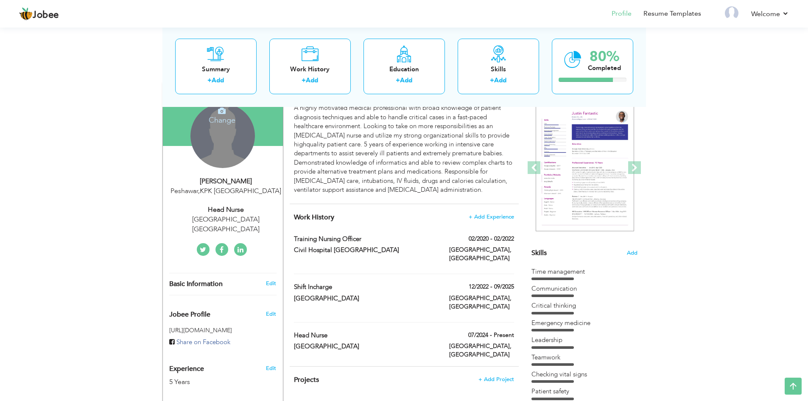
scroll to position [91, 0]
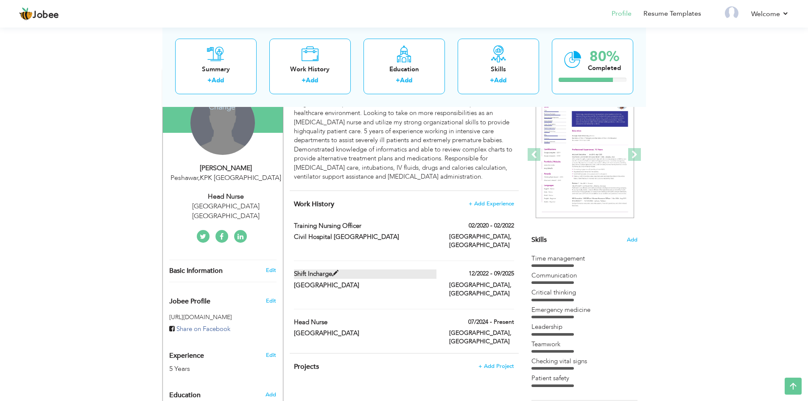
click at [321, 269] on label "Shift Incharge" at bounding box center [365, 273] width 142 height 9
type input "Shift Incharge"
type input "Rehman medical institute"
type input "12/2022"
type input "09/2025"
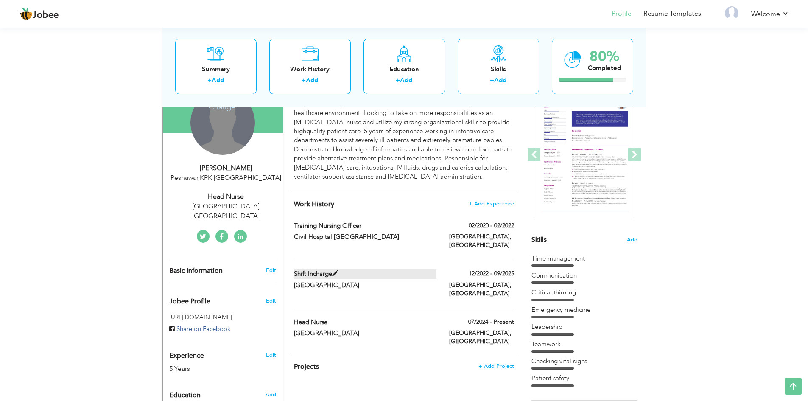
type input "Pakistan"
type input "PESHAWAR"
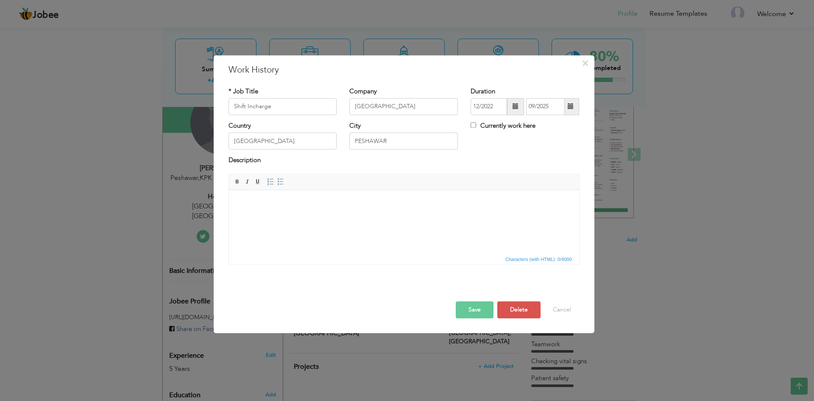
click at [321, 216] on html at bounding box center [404, 203] width 350 height 26
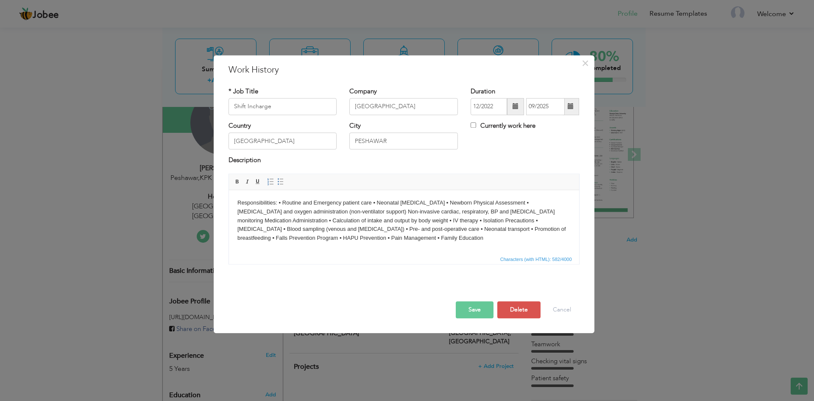
click at [466, 308] on button "Save" at bounding box center [475, 309] width 38 height 17
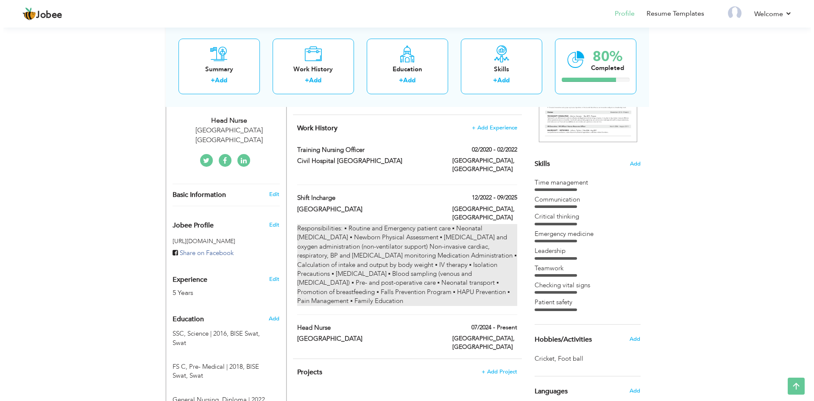
scroll to position [176, 0]
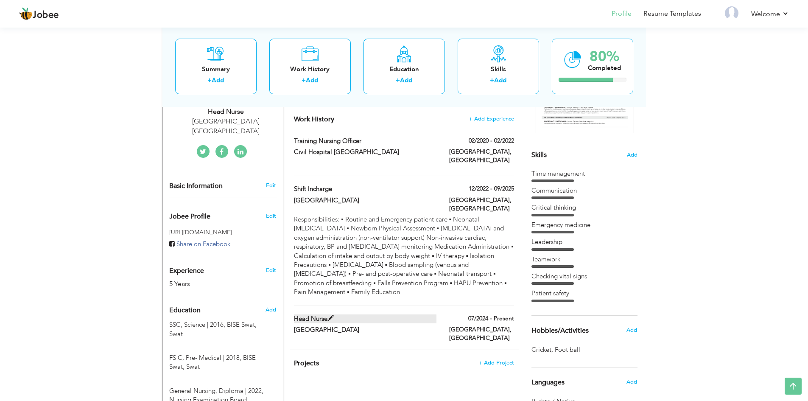
click at [352, 314] on label "Head Nurse" at bounding box center [365, 318] width 142 height 9
type input "Head Nurse"
type input "Peshawar General Hospital"
type input "07/2024"
checkbox input "true"
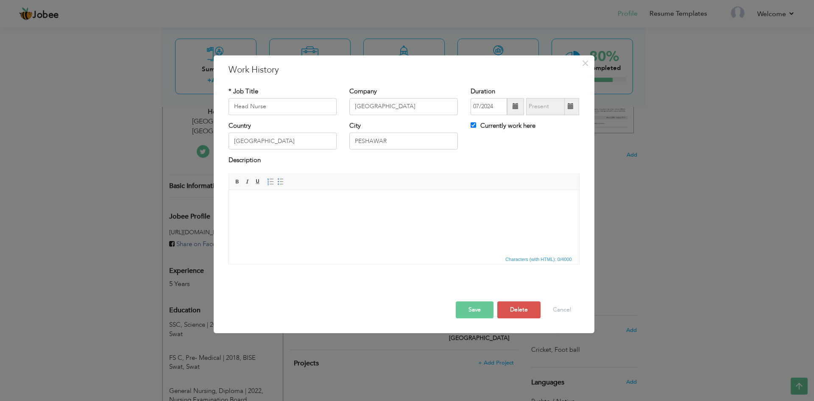
click at [319, 216] on html at bounding box center [404, 203] width 350 height 26
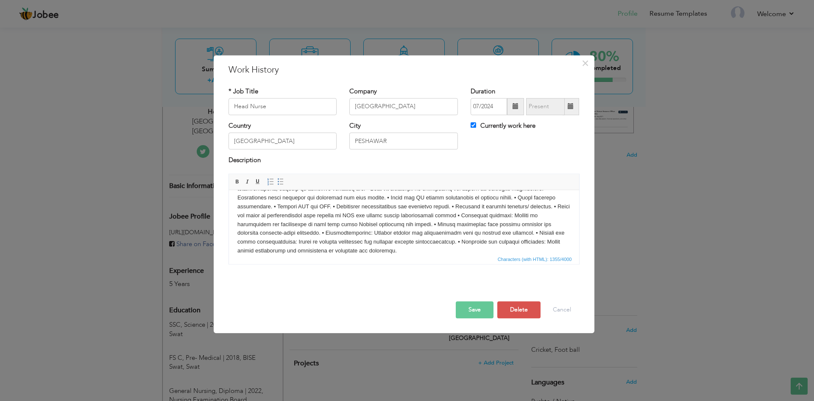
scroll to position [0, 0]
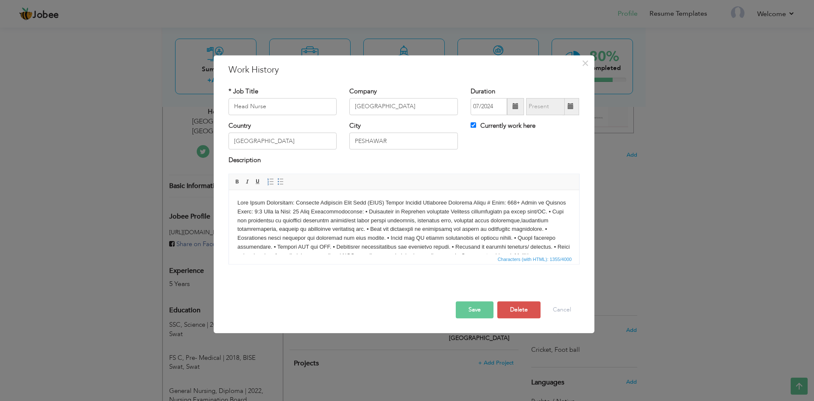
click at [478, 202] on body at bounding box center [403, 246] width 333 height 97
click at [453, 202] on body at bounding box center [403, 246] width 333 height 97
click at [463, 308] on button "Save" at bounding box center [475, 309] width 38 height 17
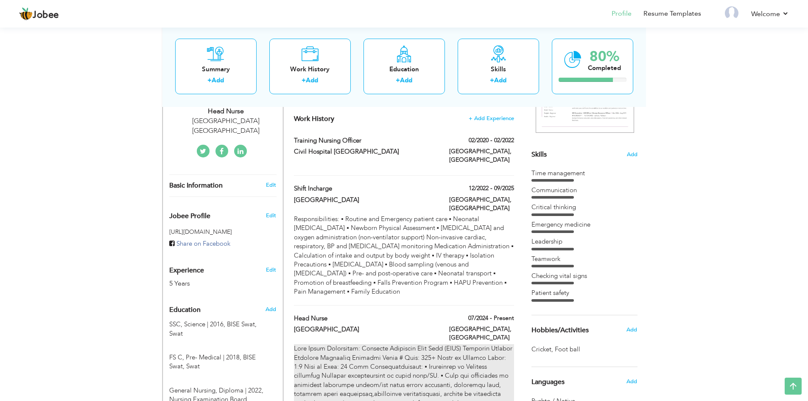
scroll to position [176, 0]
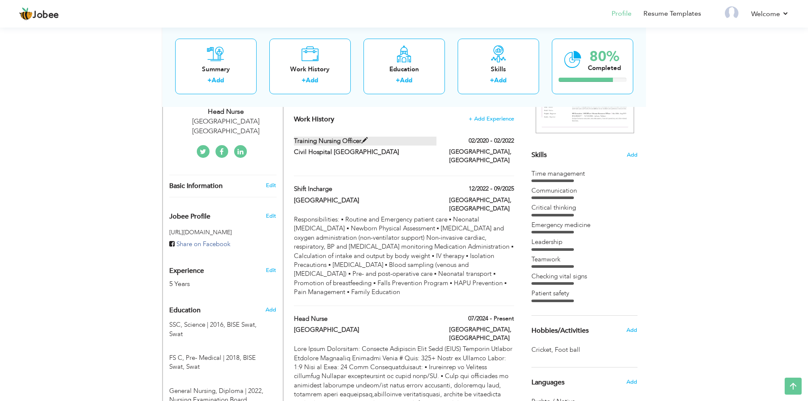
click at [344, 142] on label "Training Nursing Officer" at bounding box center [365, 141] width 142 height 9
type input "Training Nursing Officer"
type input "Civil Hospital Karachi"
type input "02/2020"
type input "02/2022"
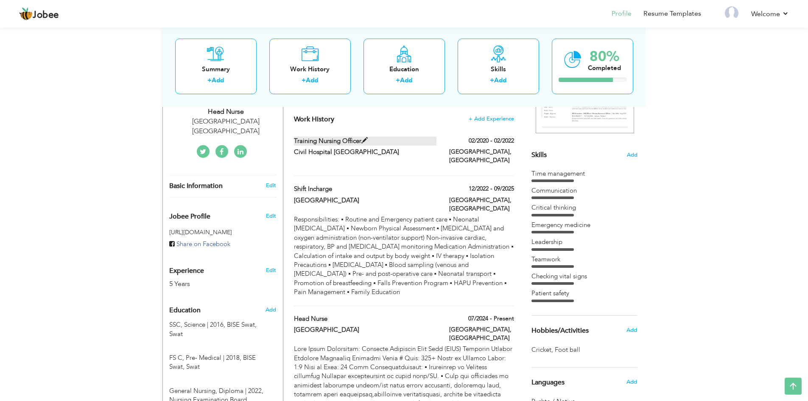
type input "Karachi"
checkbox input "false"
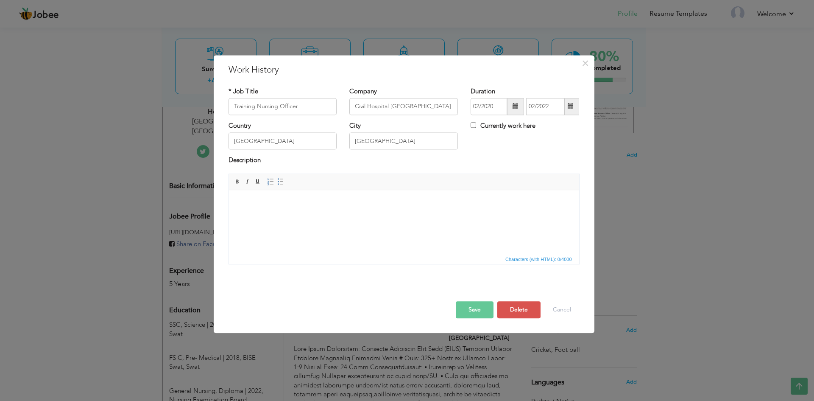
click at [300, 216] on html at bounding box center [404, 203] width 350 height 26
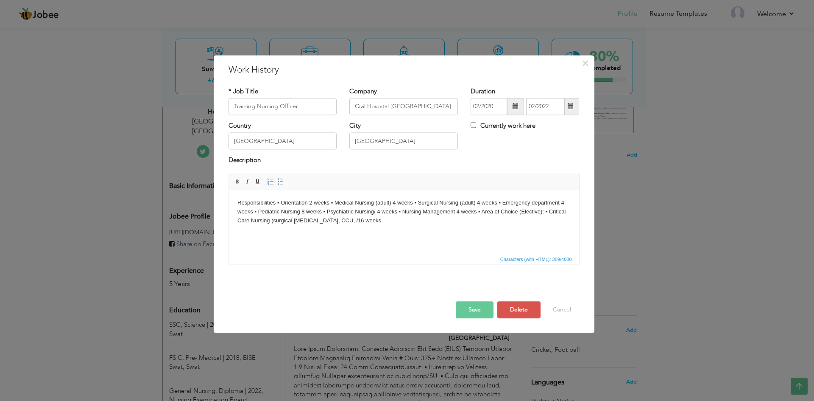
click at [468, 311] on button "Save" at bounding box center [475, 309] width 38 height 17
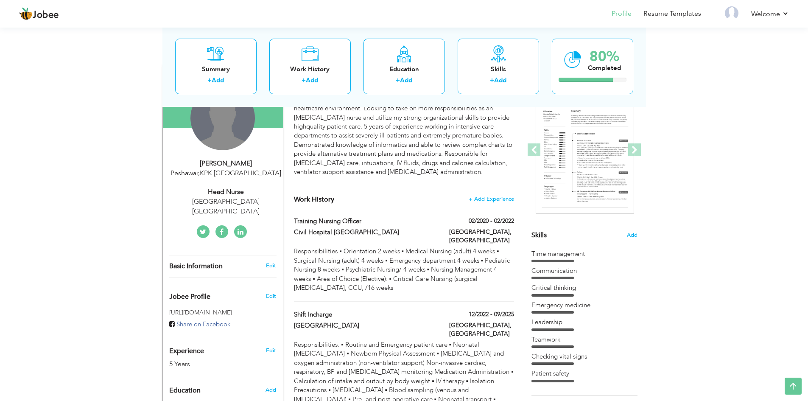
scroll to position [47, 0]
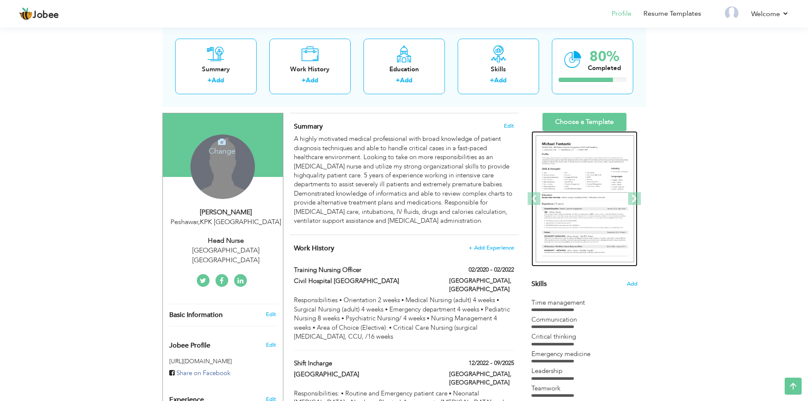
click at [591, 178] on img at bounding box center [584, 198] width 98 height 127
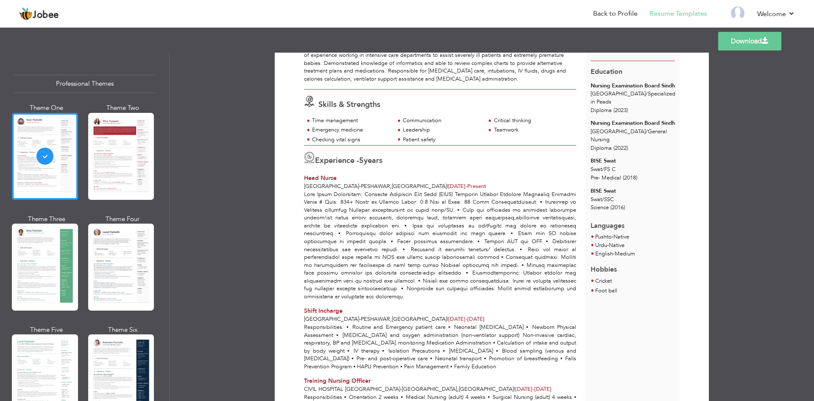
scroll to position [143, 0]
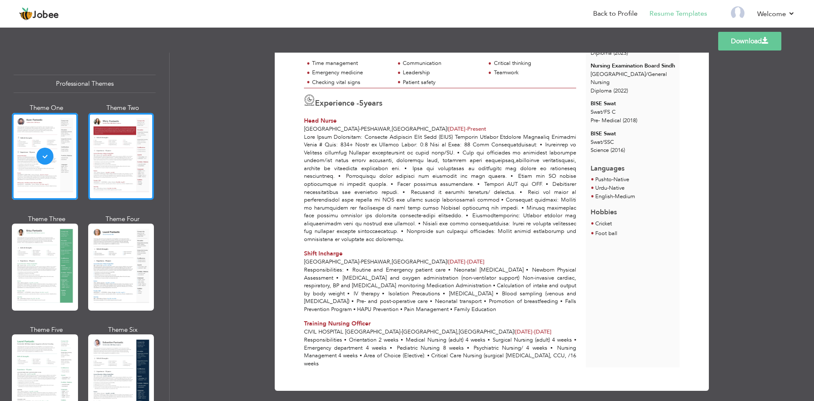
click at [104, 173] on div at bounding box center [121, 156] width 66 height 87
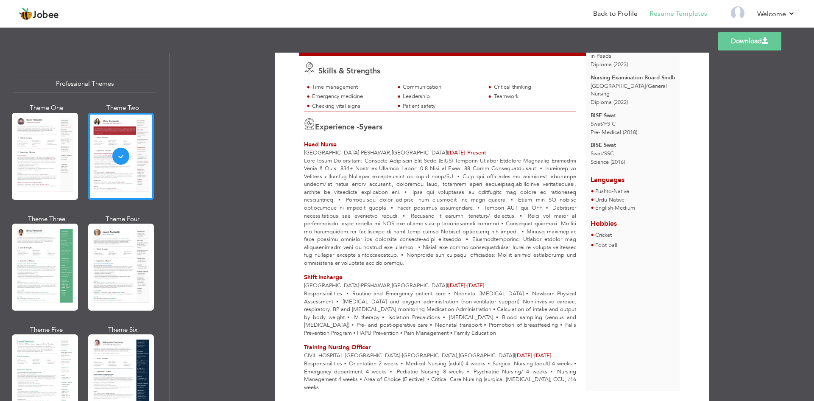
scroll to position [149, 0]
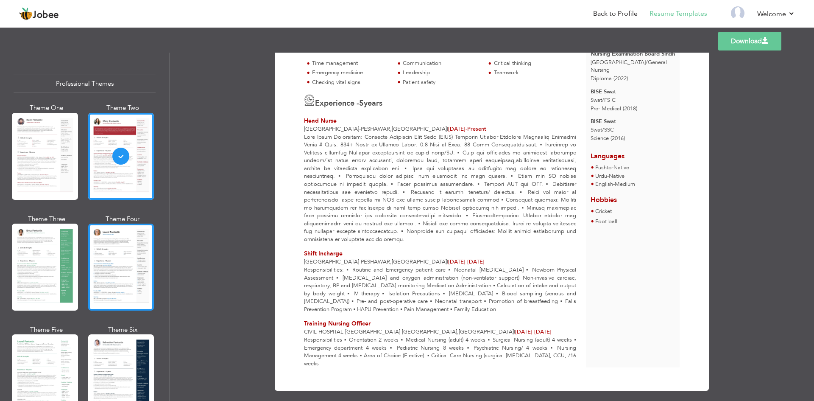
click at [100, 237] on div at bounding box center [121, 266] width 66 height 87
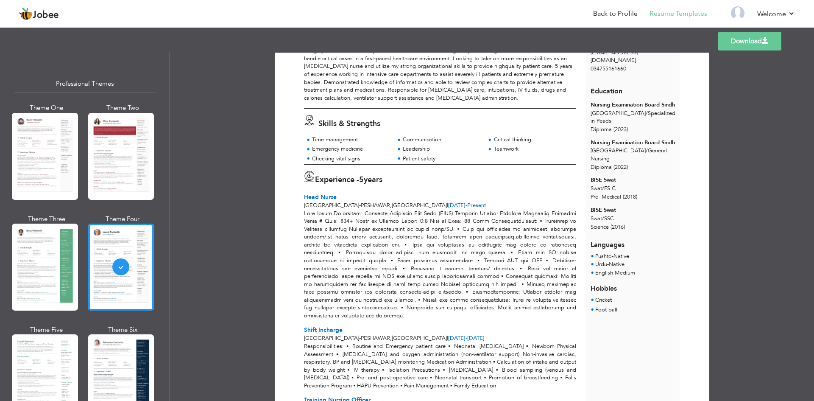
scroll to position [143, 0]
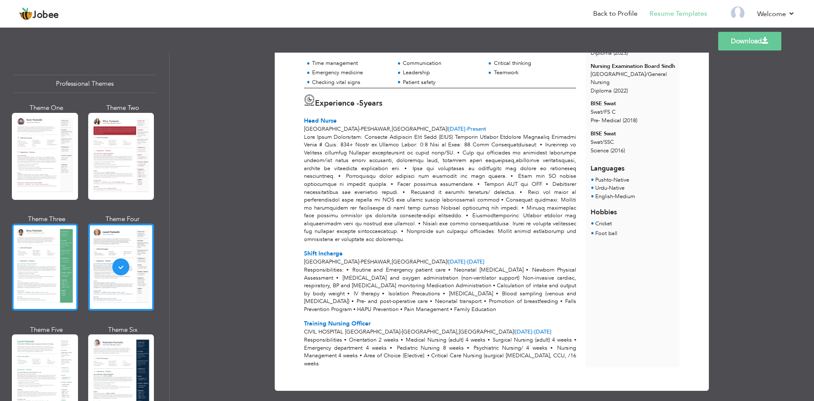
click at [18, 254] on div at bounding box center [45, 266] width 66 height 87
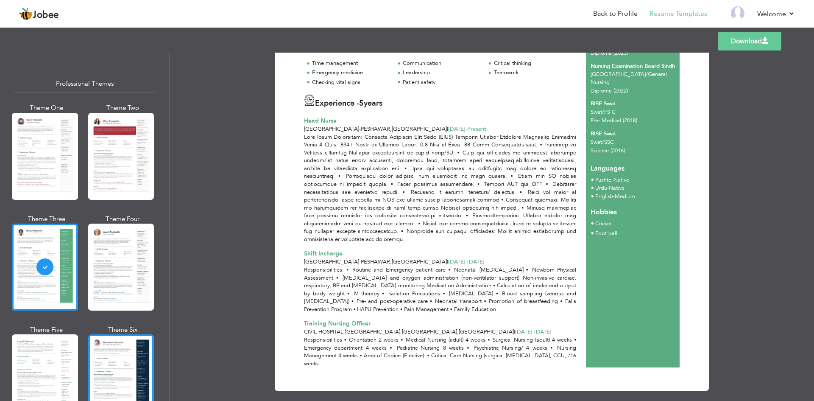
click at [124, 346] on div at bounding box center [121, 377] width 66 height 87
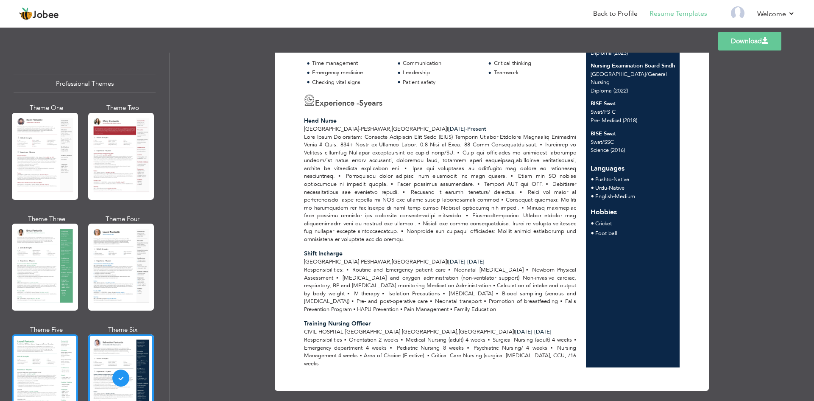
click at [33, 367] on div at bounding box center [45, 377] width 66 height 87
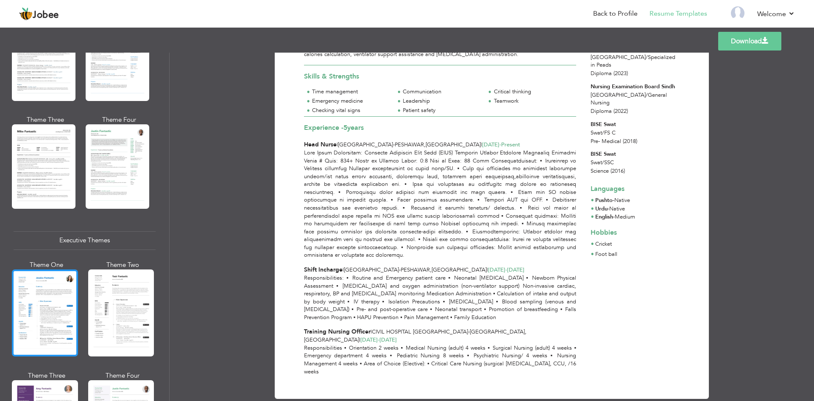
scroll to position [466, 0]
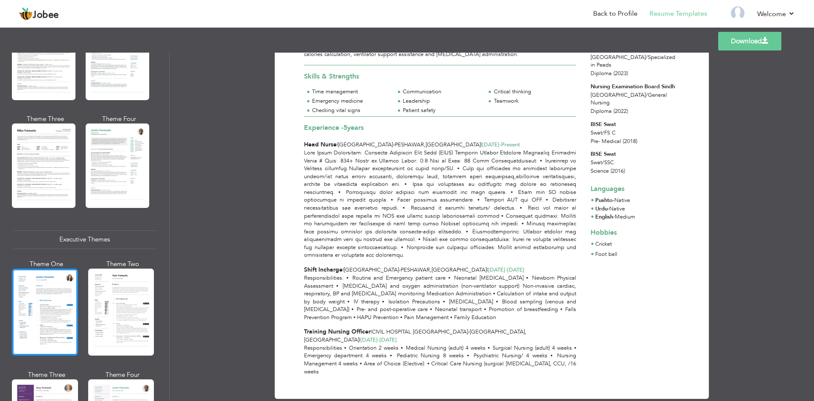
click at [37, 317] on div at bounding box center [45, 311] width 66 height 87
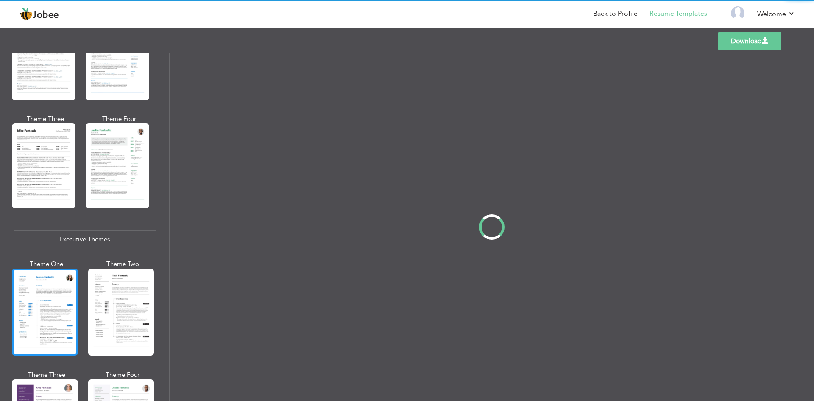
scroll to position [0, 0]
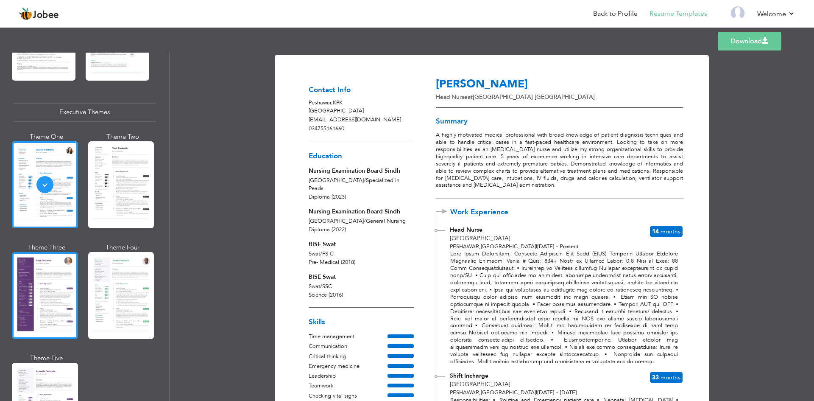
click at [40, 297] on div at bounding box center [45, 295] width 66 height 87
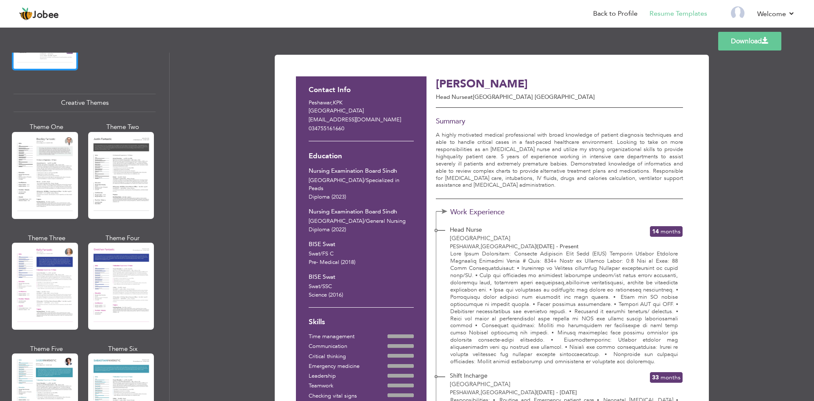
scroll to position [976, 0]
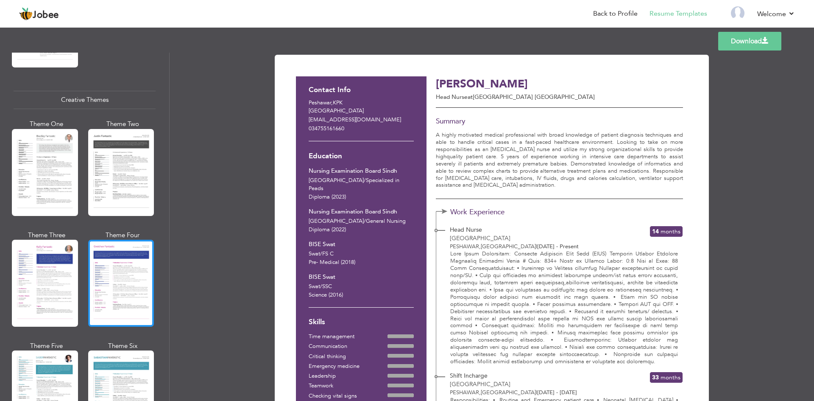
click at [108, 273] on div at bounding box center [121, 283] width 66 height 87
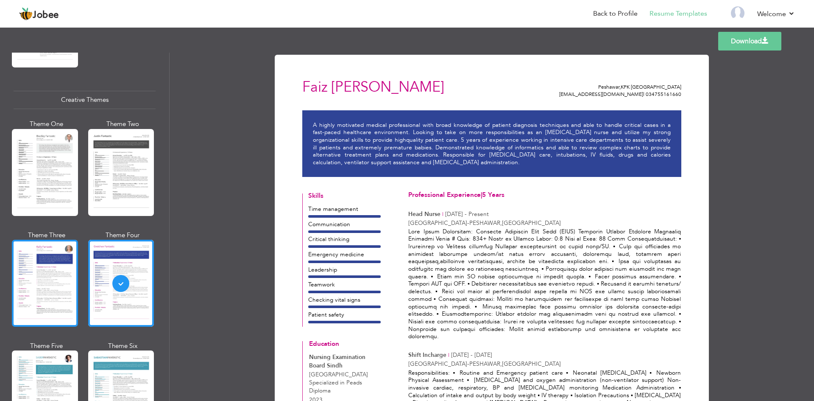
click at [36, 273] on div at bounding box center [45, 283] width 66 height 87
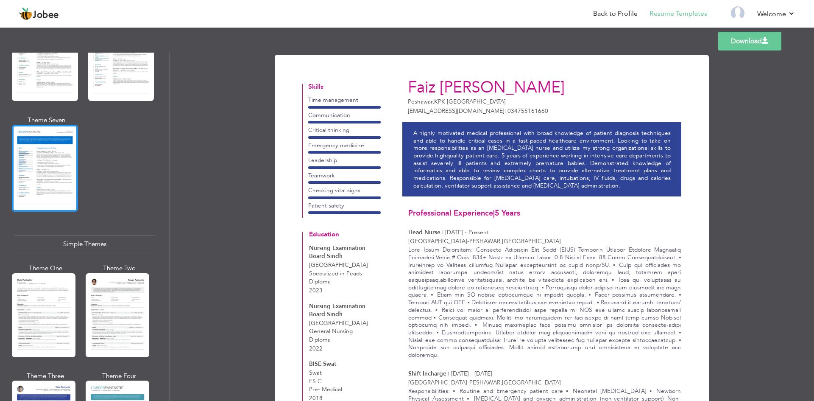
scroll to position [1315, 0]
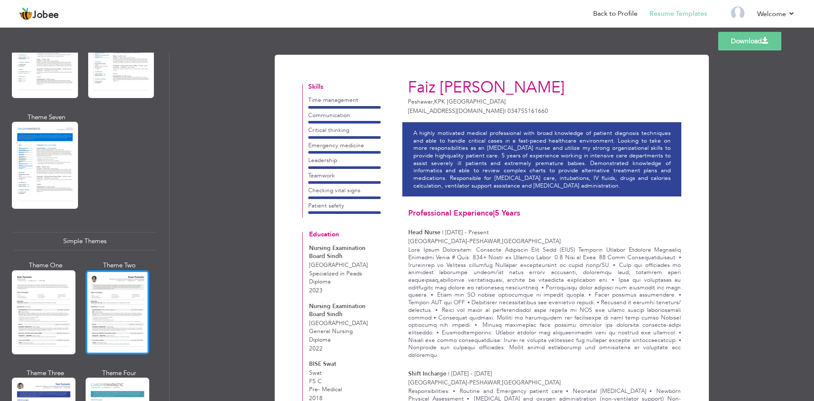
click at [103, 279] on div at bounding box center [118, 312] width 64 height 84
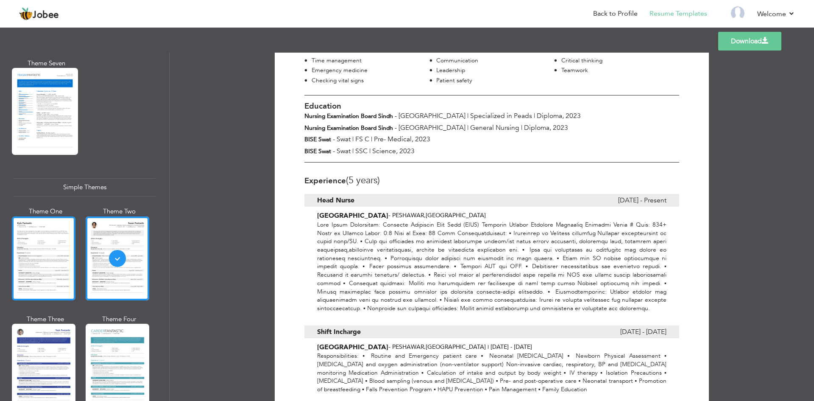
scroll to position [1380, 0]
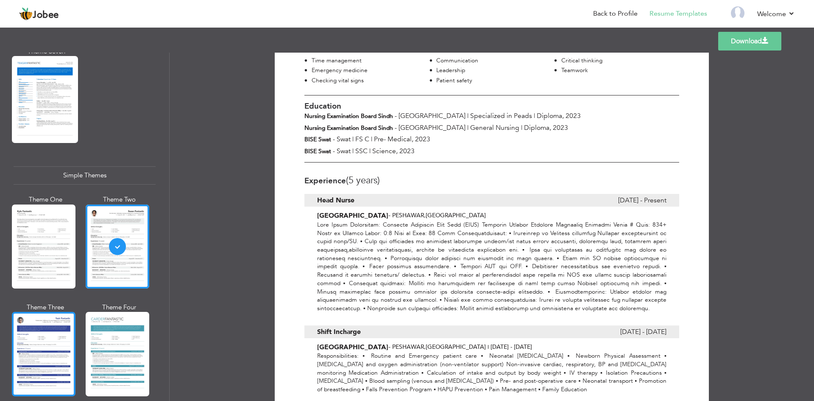
click at [51, 323] on div at bounding box center [44, 354] width 64 height 84
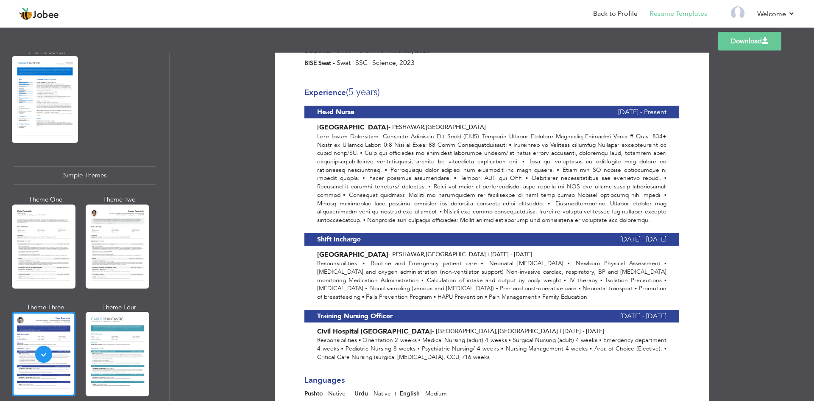
scroll to position [89, 0]
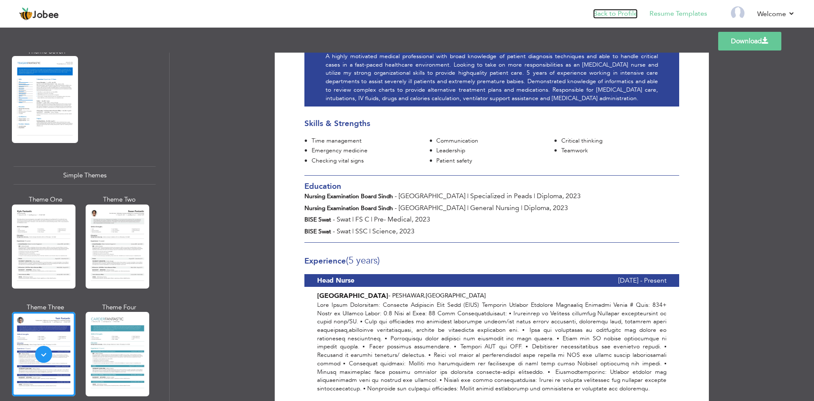
click at [616, 12] on link "Back to Profile" at bounding box center [615, 14] width 45 height 10
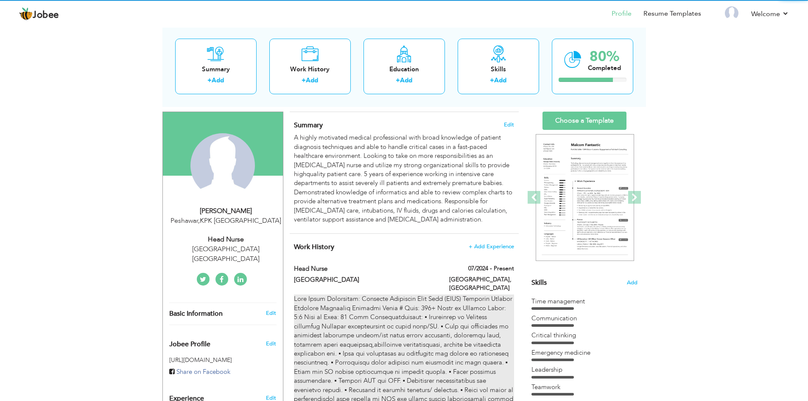
scroll to position [85, 0]
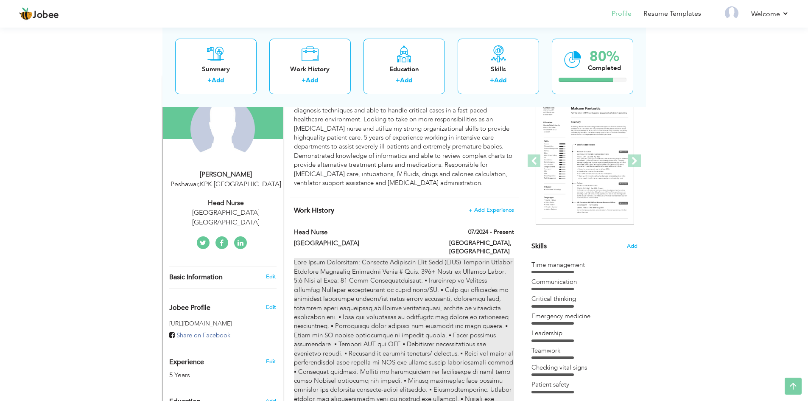
click at [386, 295] on div at bounding box center [404, 344] width 220 height 173
type input "Head Nurse"
type input "Peshawar General Hospital"
type input "07/2024"
type input "Pakistan"
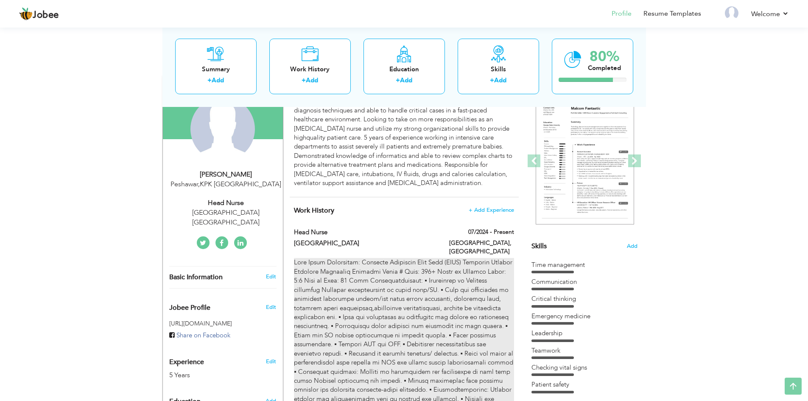
type input "PESHAWAR"
checkbox input "true"
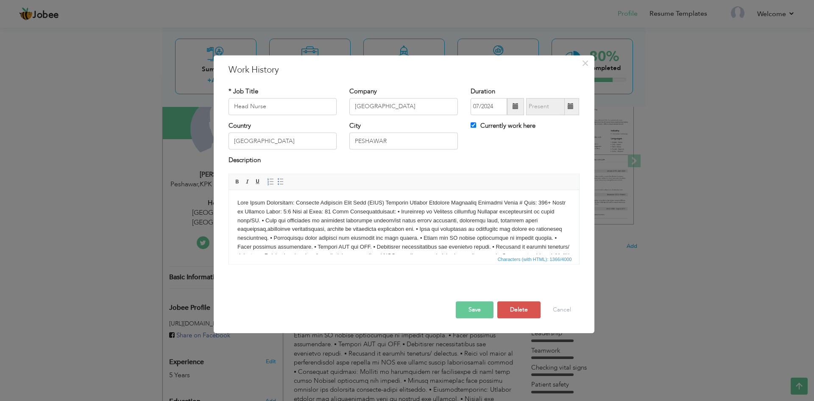
click at [401, 211] on body at bounding box center [403, 246] width 333 height 97
click at [569, 307] on button "Cancel" at bounding box center [561, 309] width 35 height 17
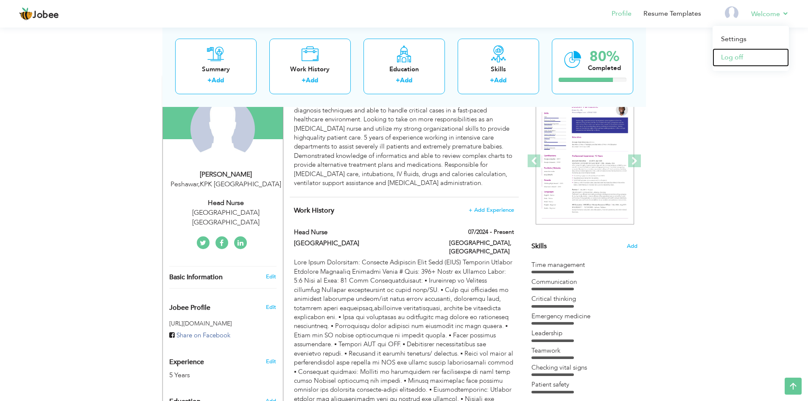
click at [737, 52] on link "Log off" at bounding box center [750, 57] width 76 height 18
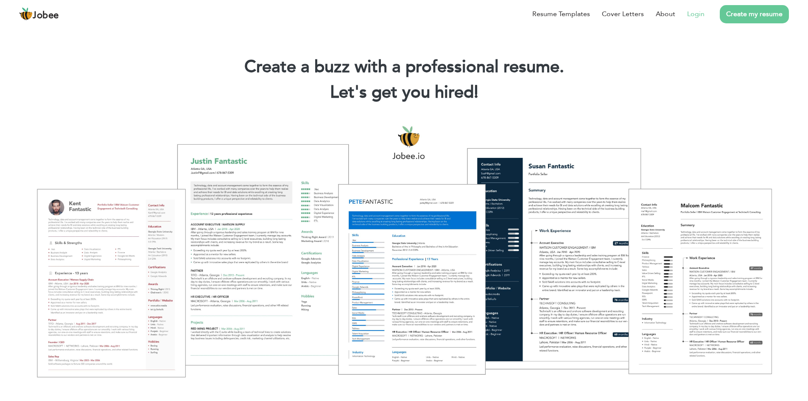
click at [688, 14] on link "Login" at bounding box center [695, 14] width 17 height 10
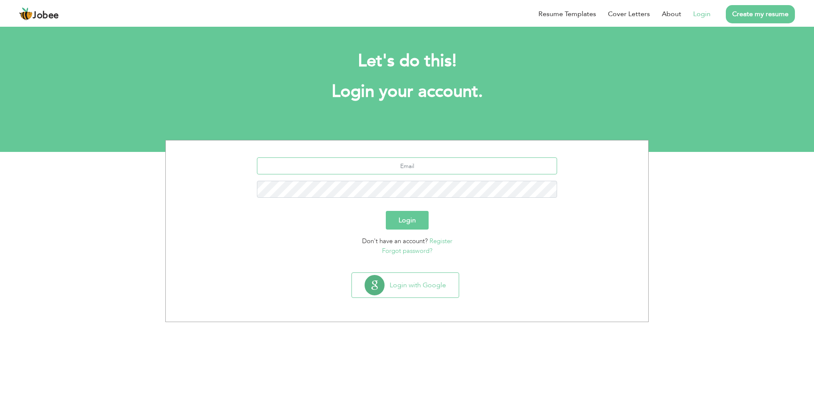
click at [413, 171] on input "text" at bounding box center [407, 165] width 301 height 17
type input "[EMAIL_ADDRESS][DOMAIN_NAME]"
click at [386, 211] on button "Login" at bounding box center [407, 220] width 43 height 19
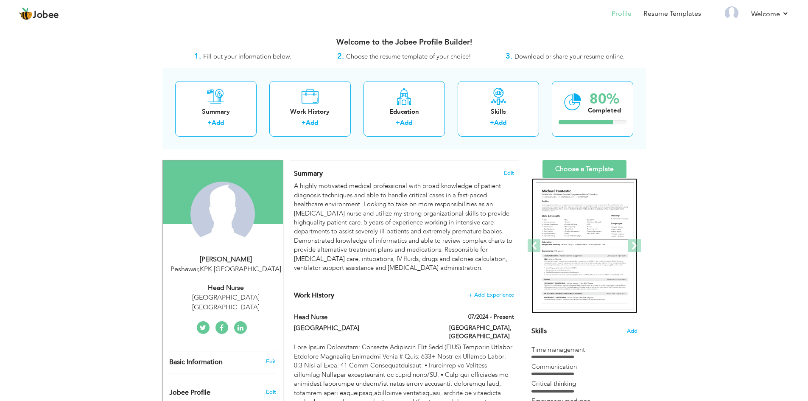
click at [565, 230] on img at bounding box center [584, 245] width 98 height 127
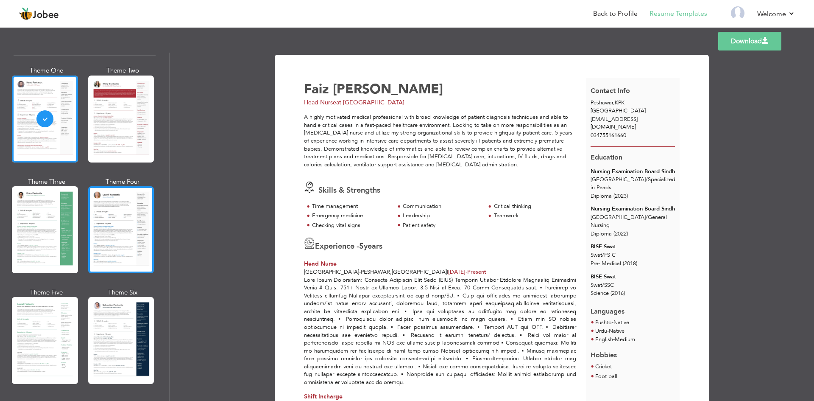
scroll to position [85, 0]
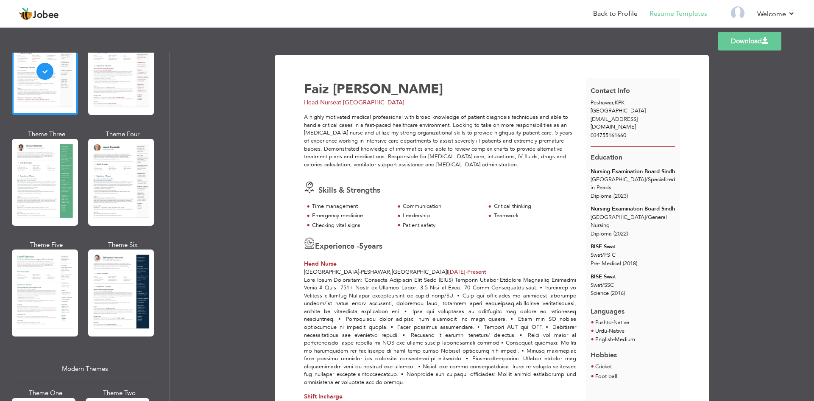
click at [750, 34] on link "Download" at bounding box center [749, 41] width 63 height 19
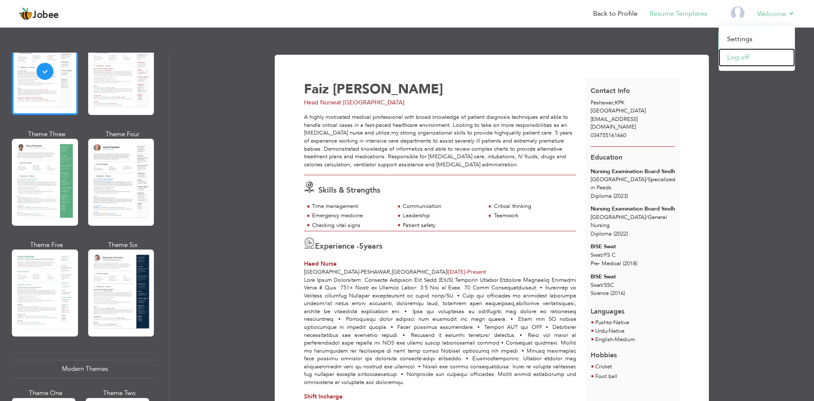
click at [747, 58] on link "Log off" at bounding box center [757, 57] width 76 height 18
